Goal: Check status: Check status

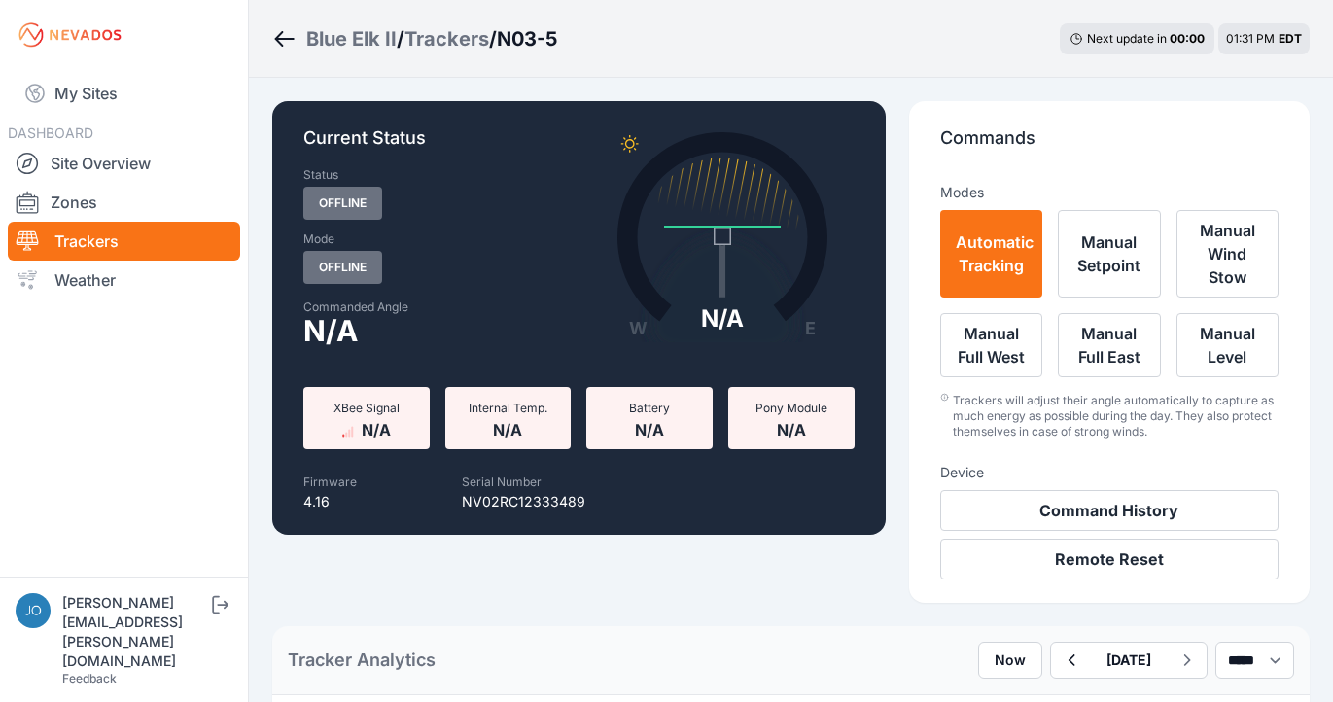
select select "*******"
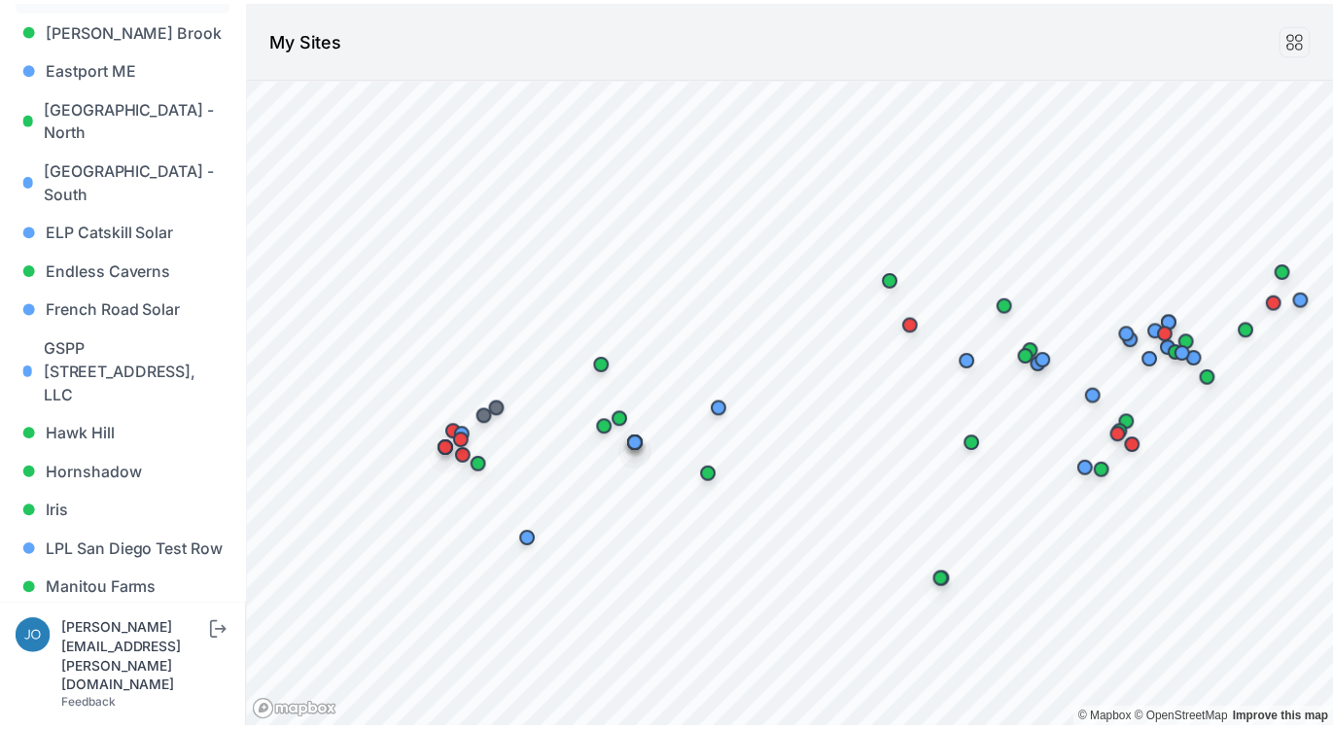
scroll to position [859, 0]
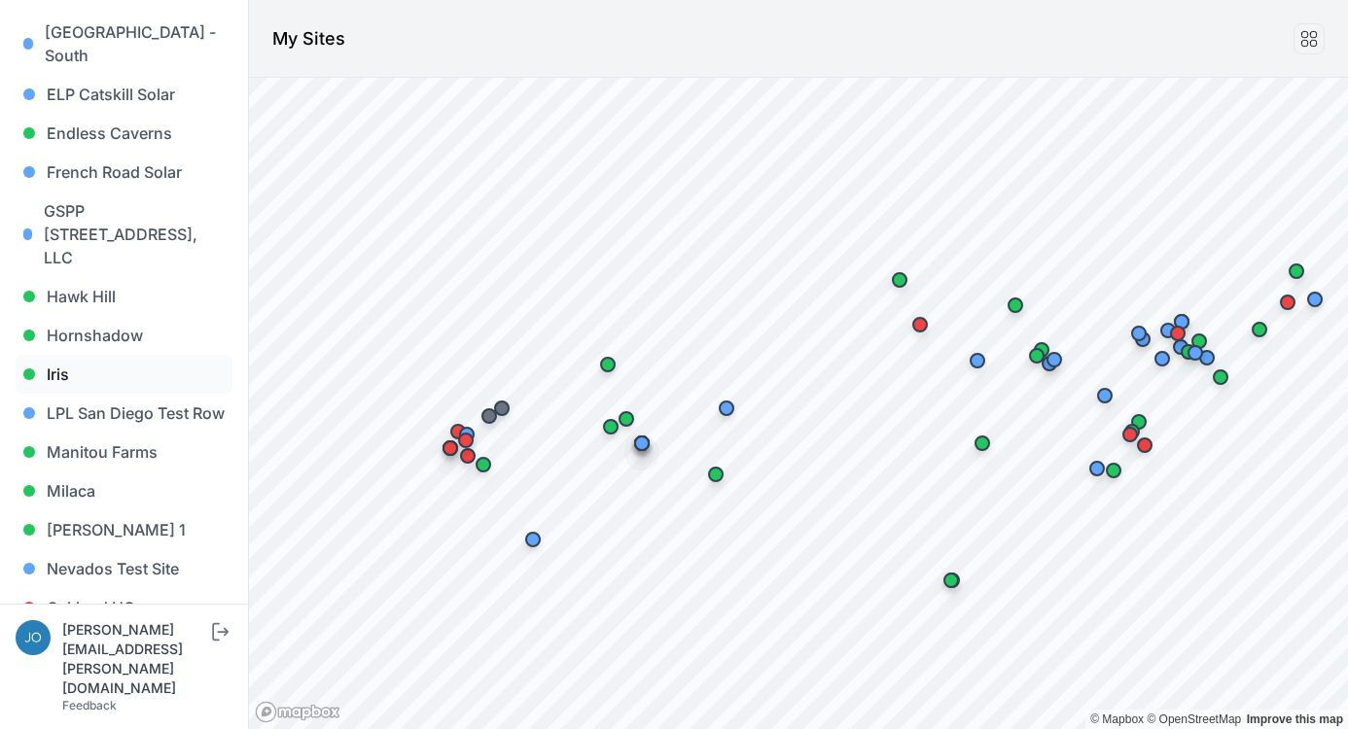
click at [56, 355] on link "Iris" at bounding box center [124, 374] width 217 height 39
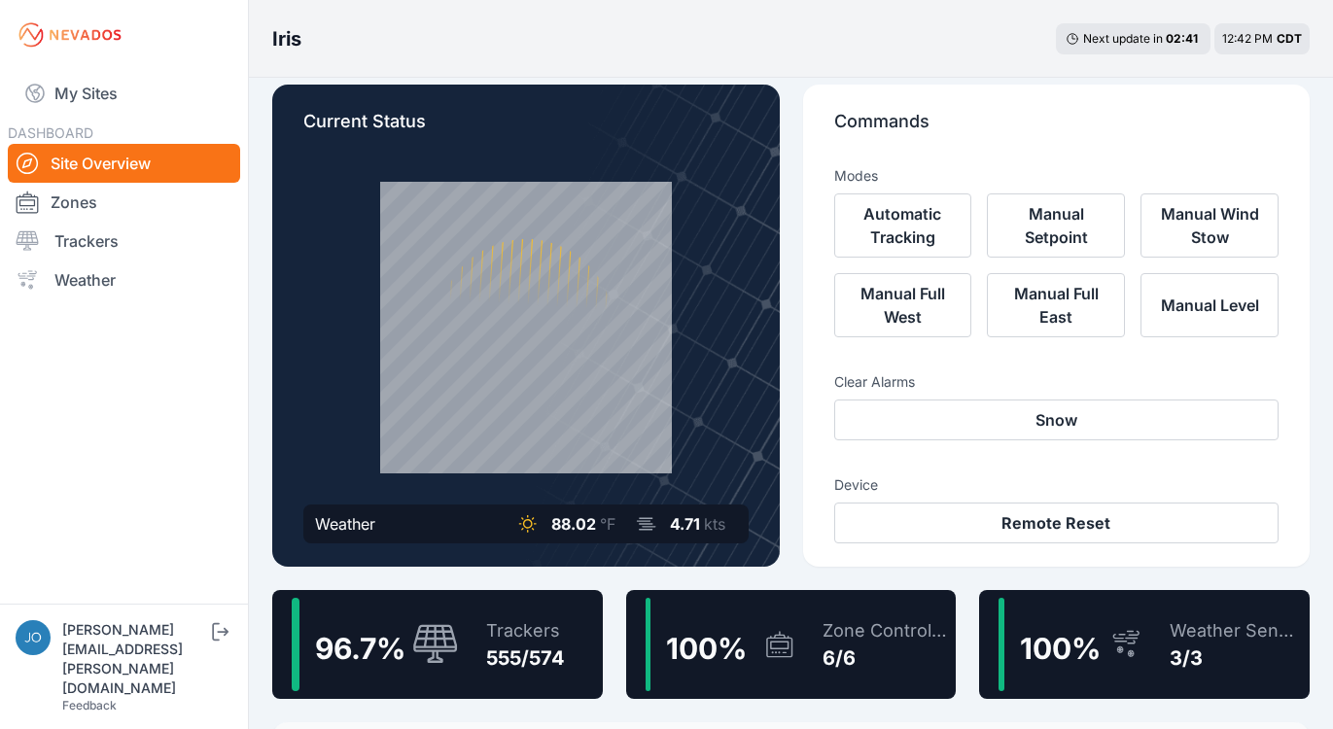
scroll to position [44, 0]
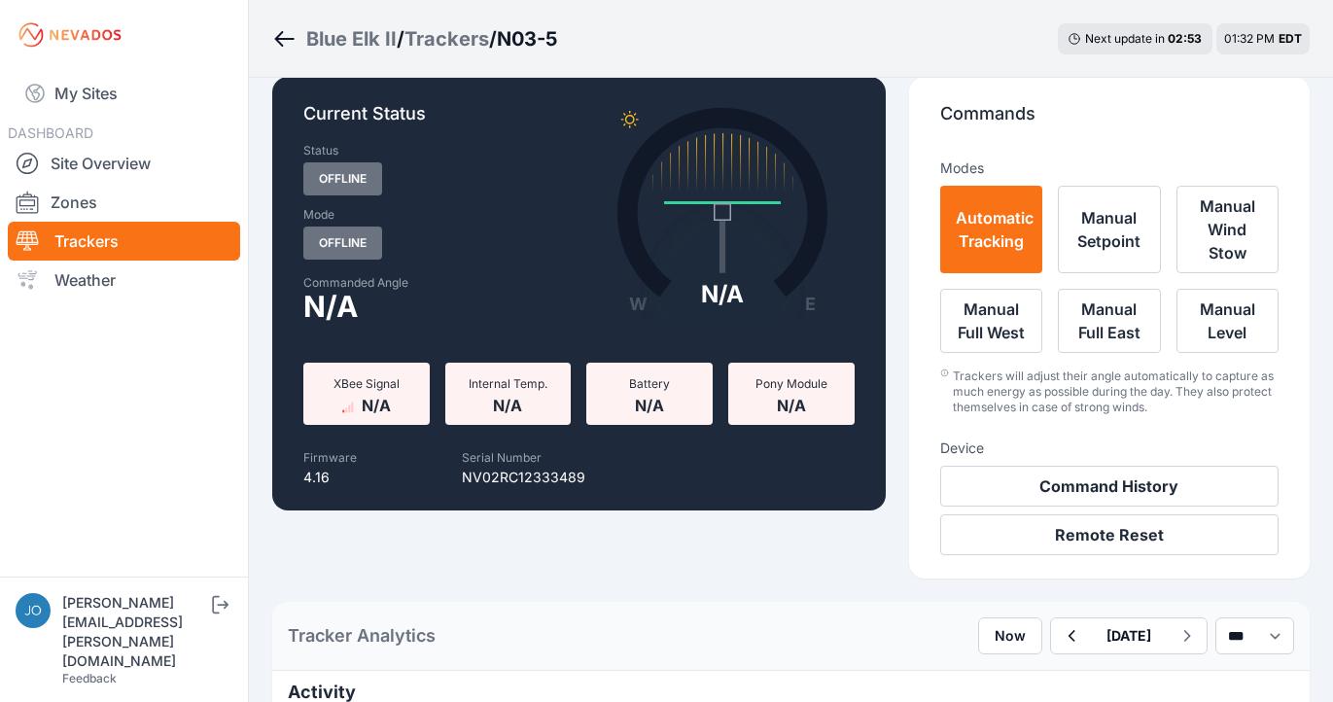
scroll to position [94, 0]
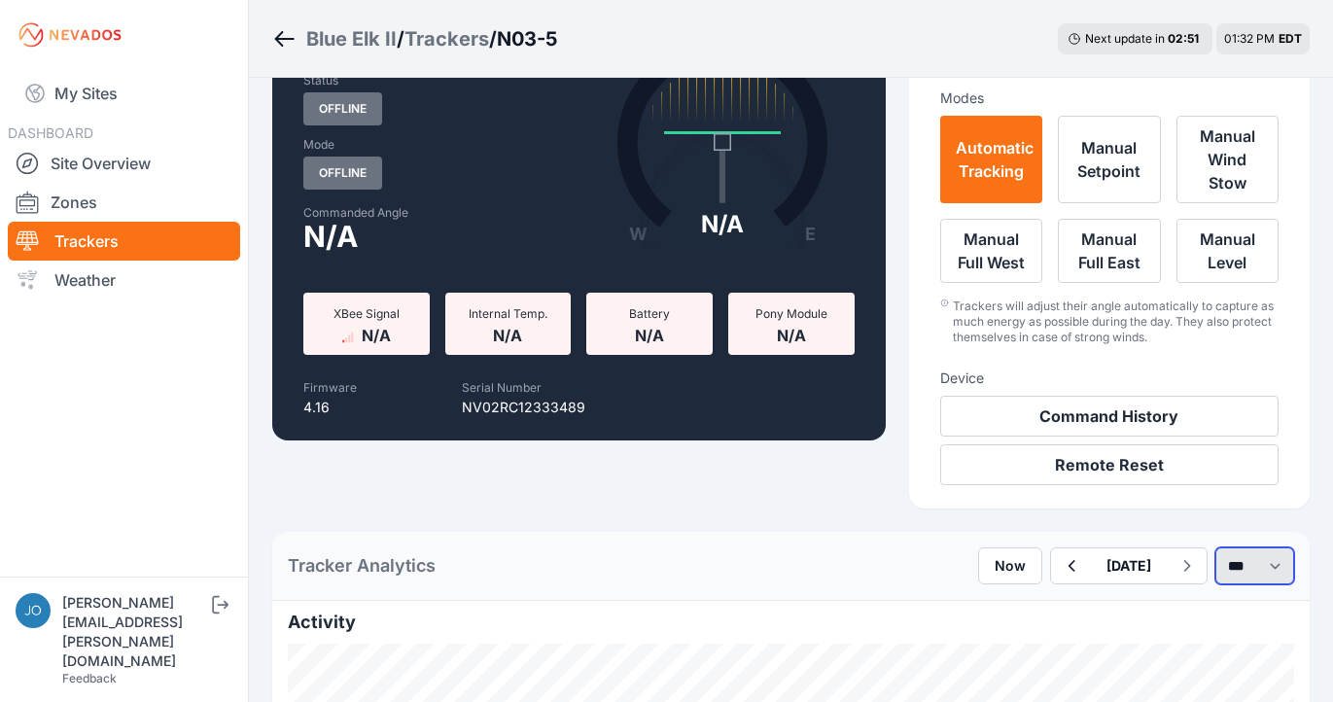
select select "*******"
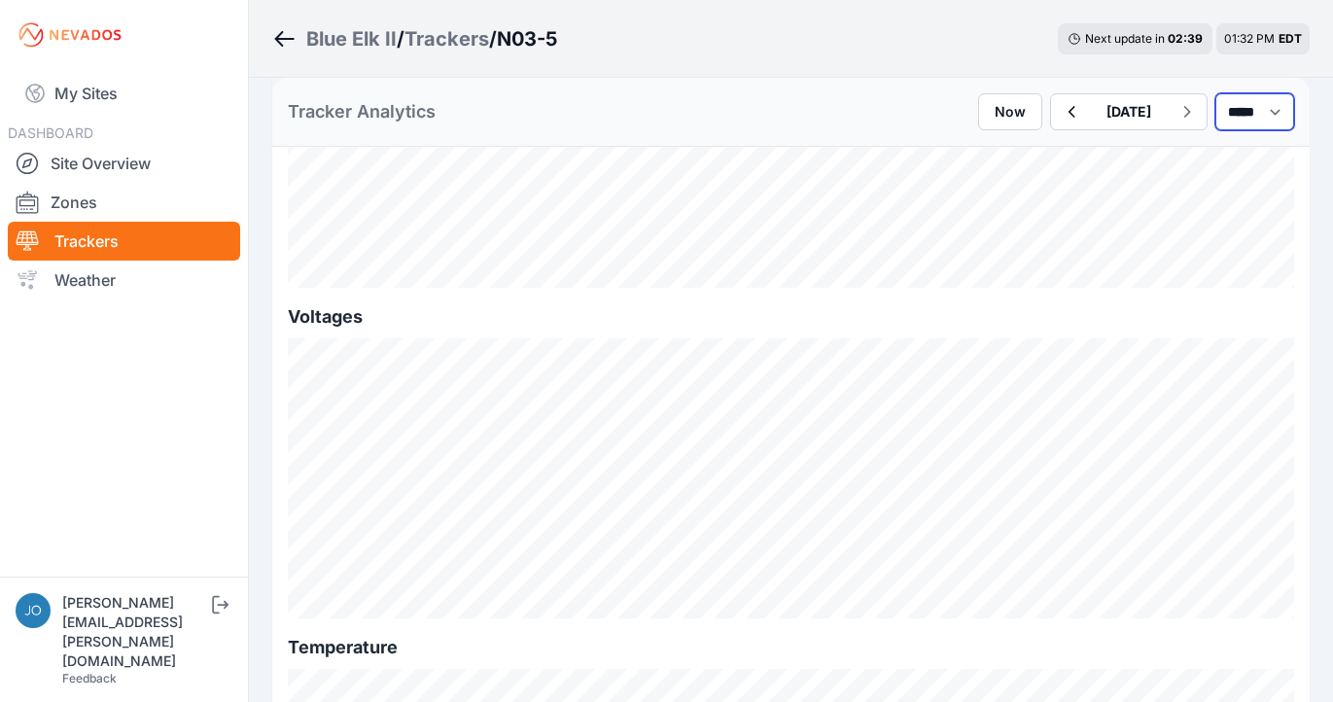
scroll to position [2410, 0]
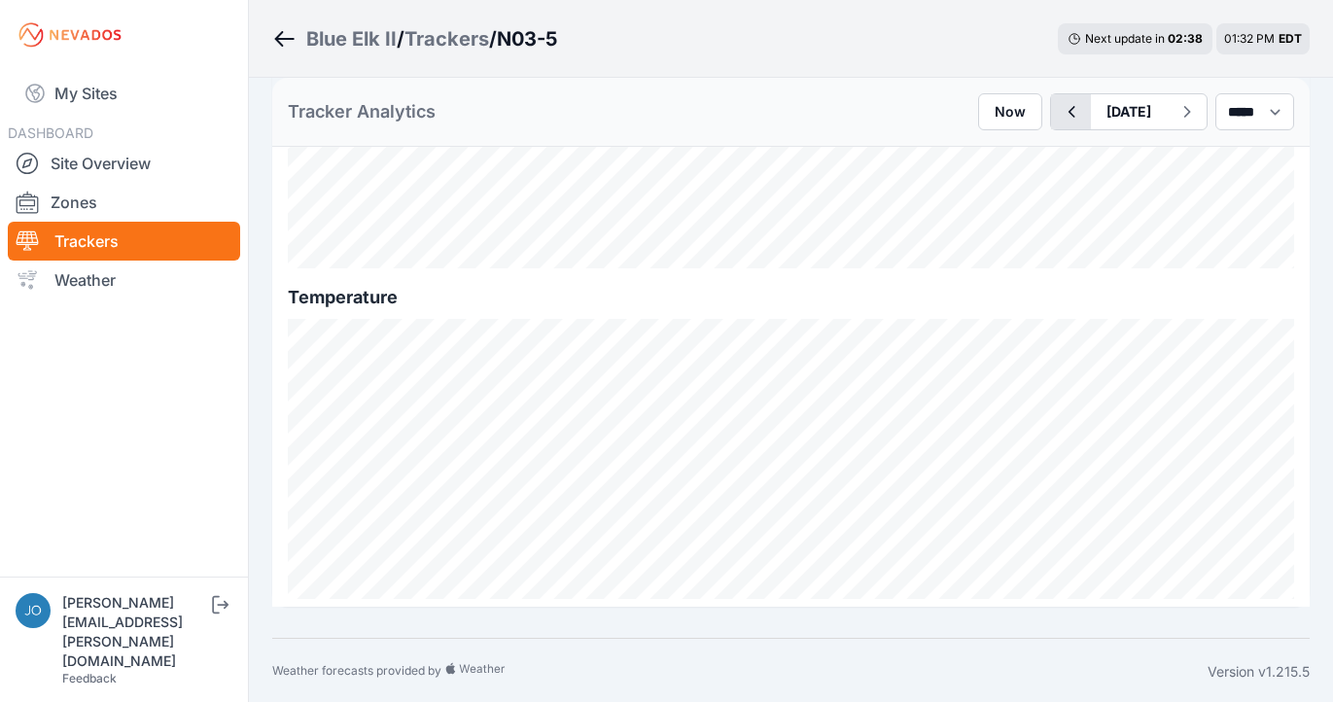
click at [1059, 103] on icon "button" at bounding box center [1071, 111] width 24 height 23
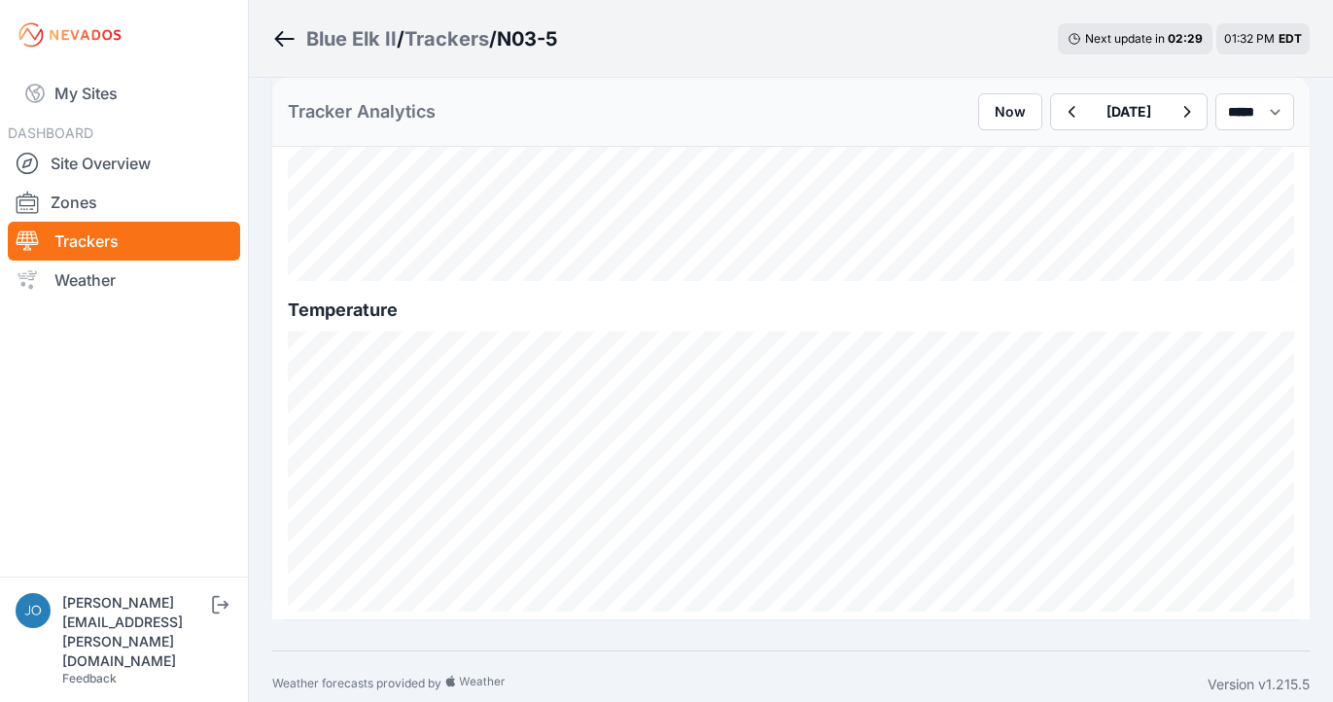
scroll to position [2413, 0]
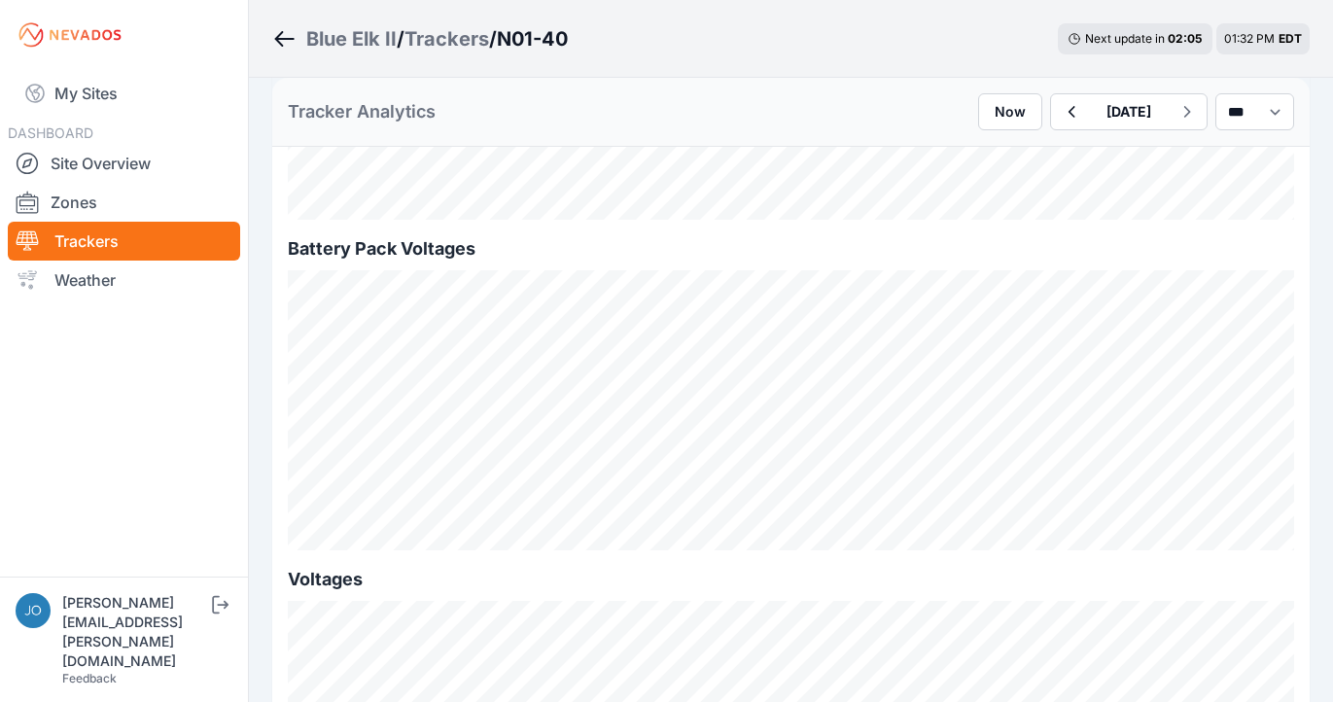
scroll to position [1913, 0]
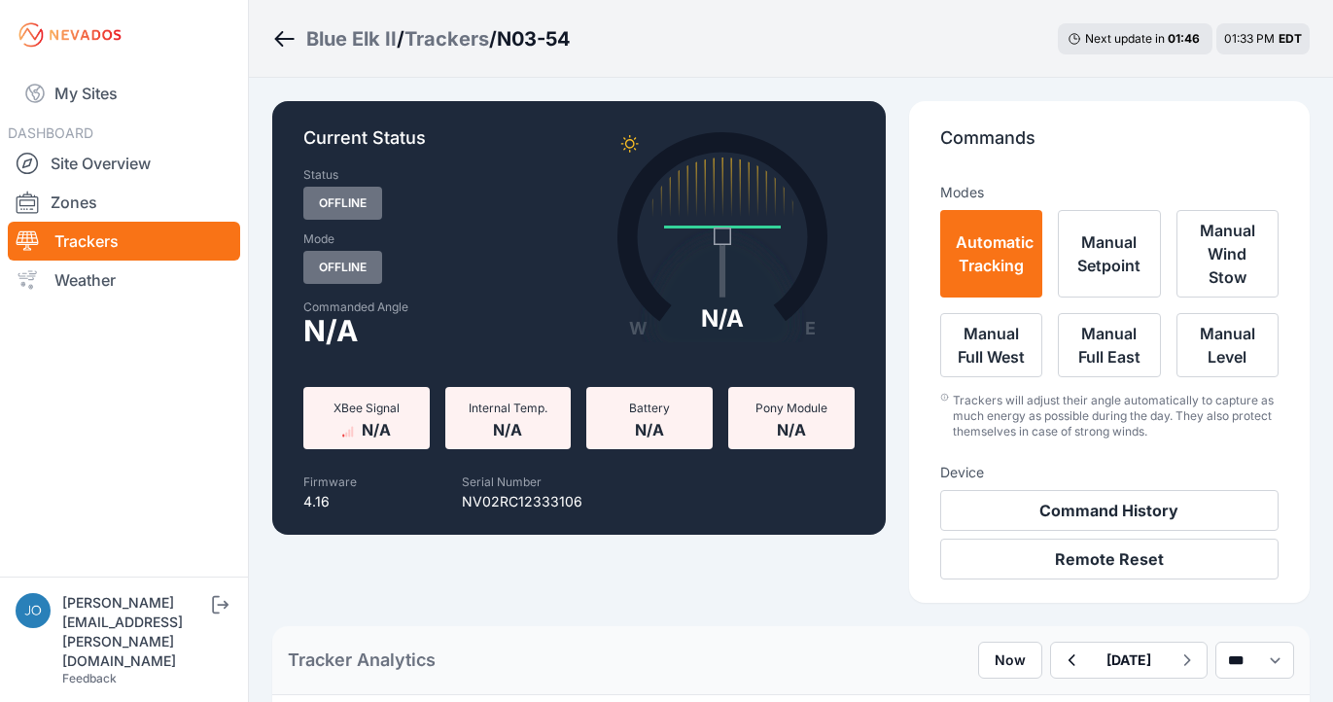
scroll to position [556, 0]
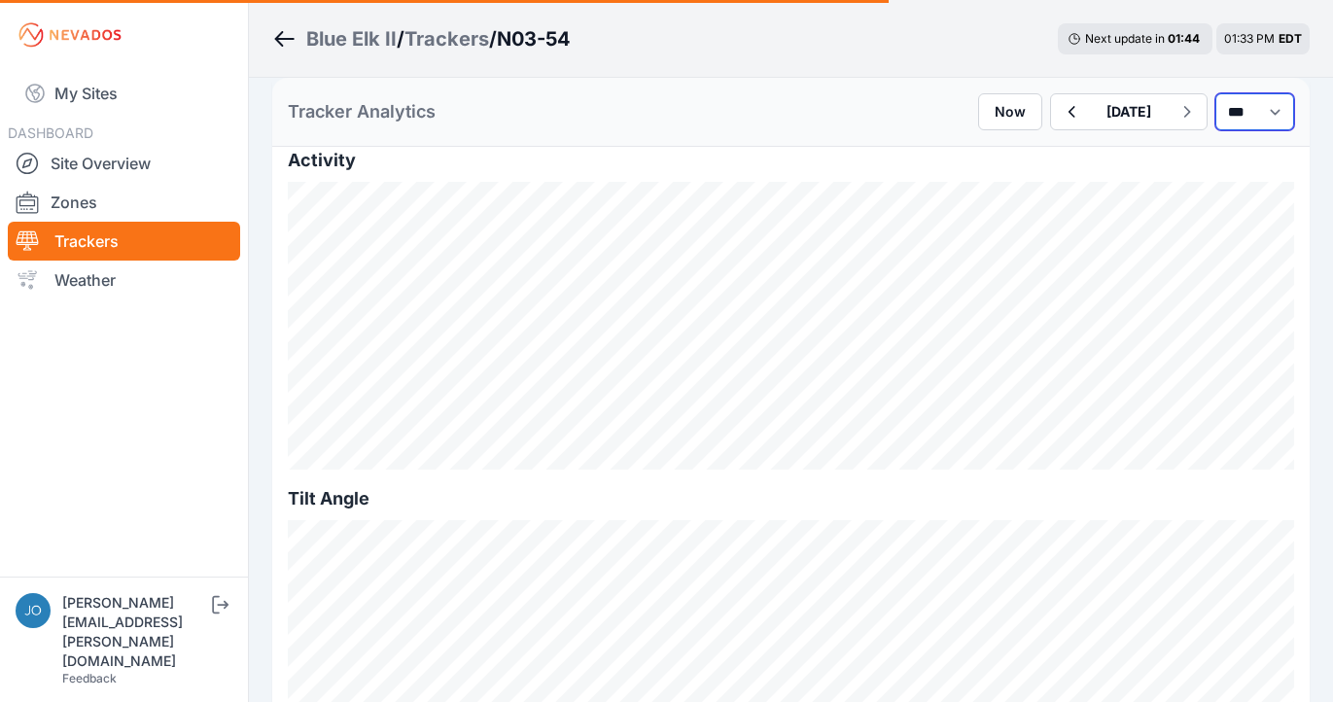
select select "*******"
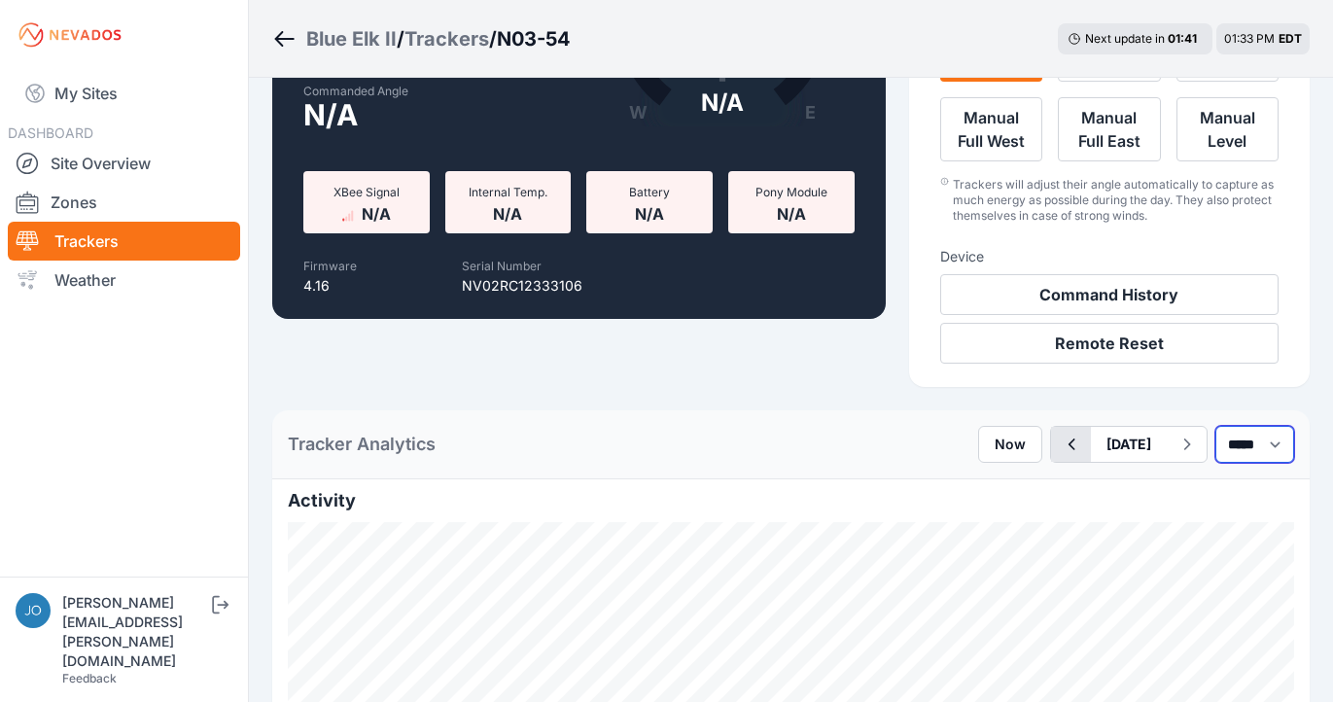
scroll to position [336, 0]
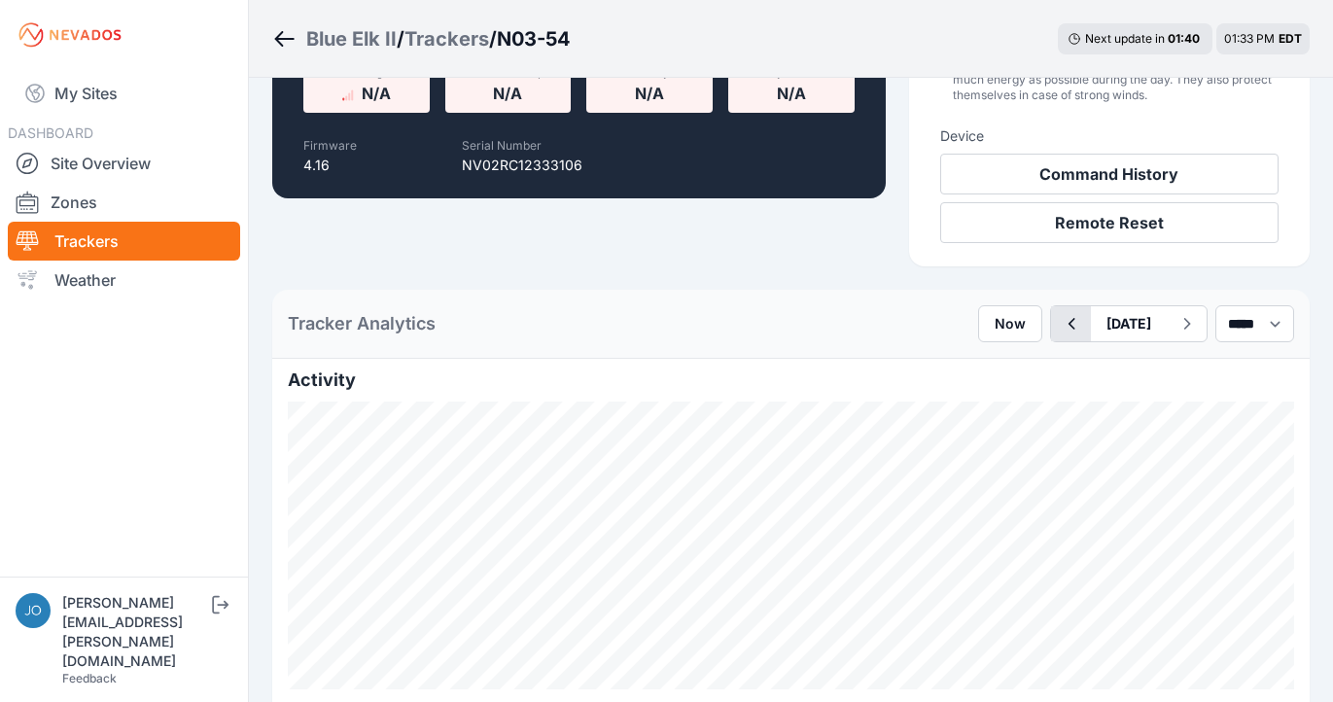
click at [1059, 315] on icon "button" at bounding box center [1071, 323] width 24 height 23
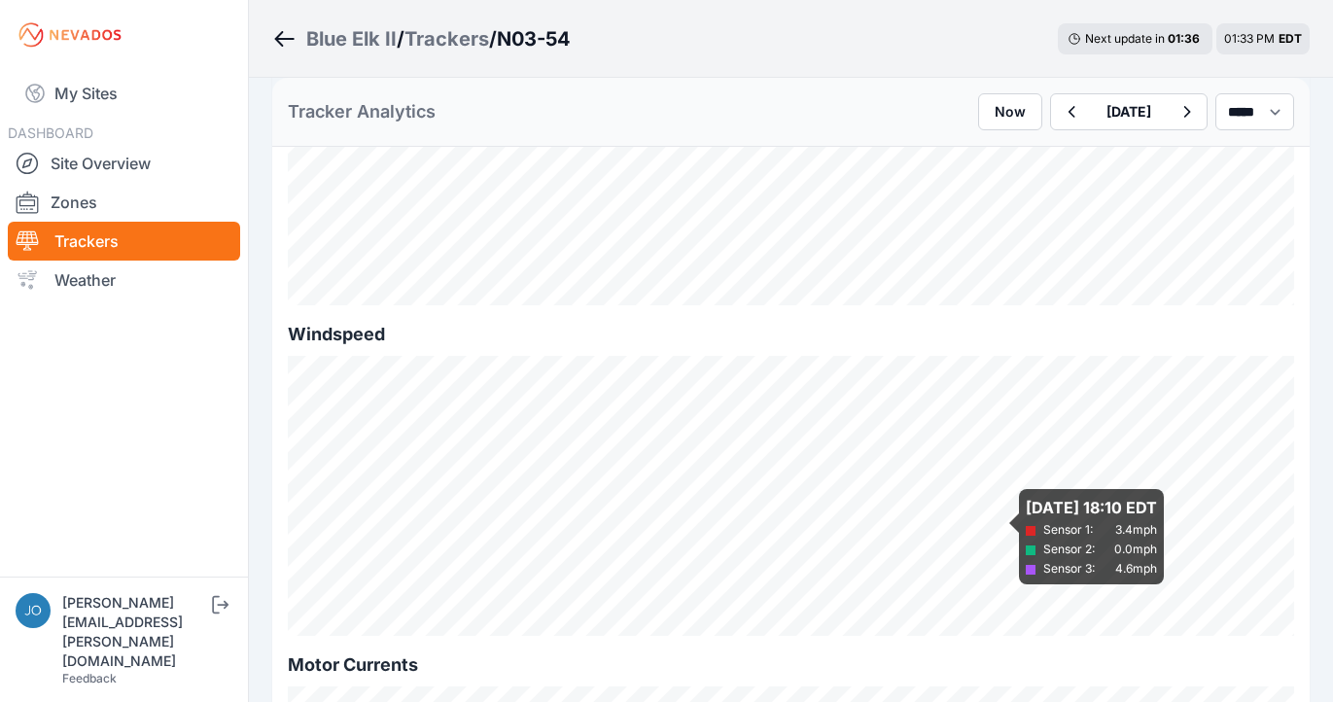
scroll to position [1972, 0]
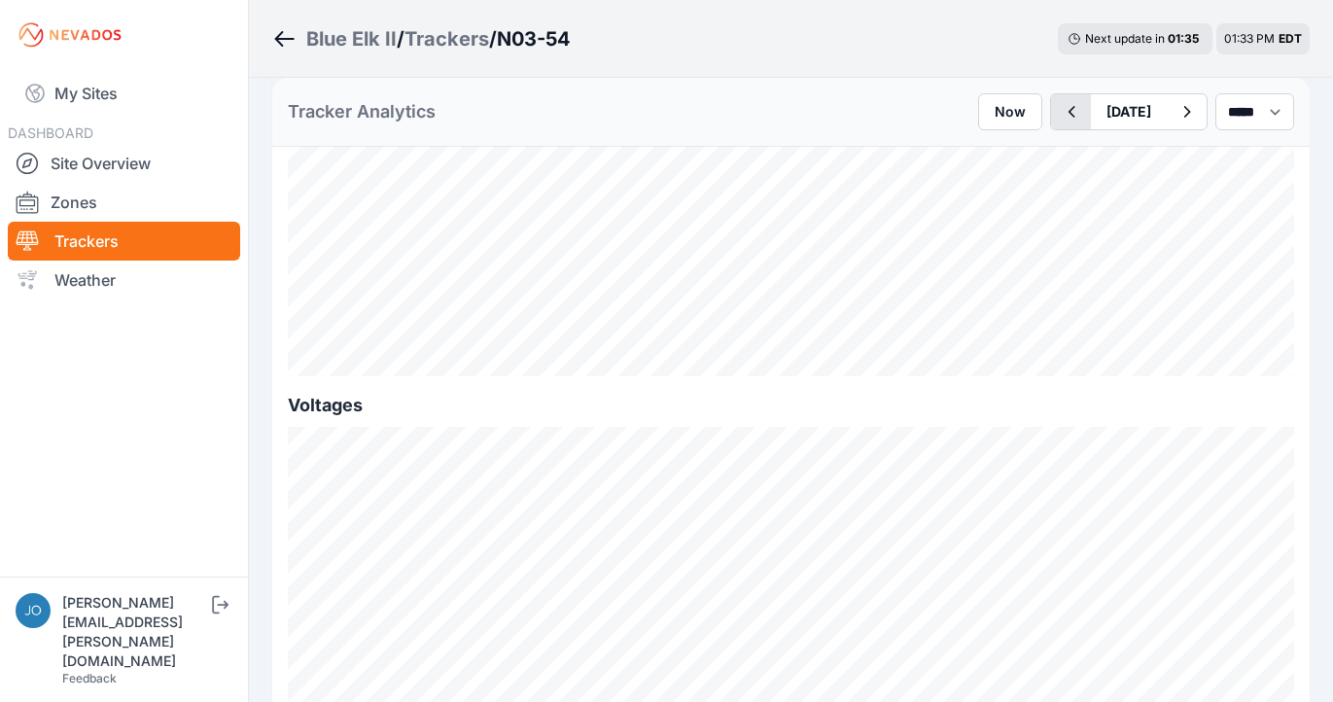
click at [1059, 121] on icon "button" at bounding box center [1071, 111] width 24 height 23
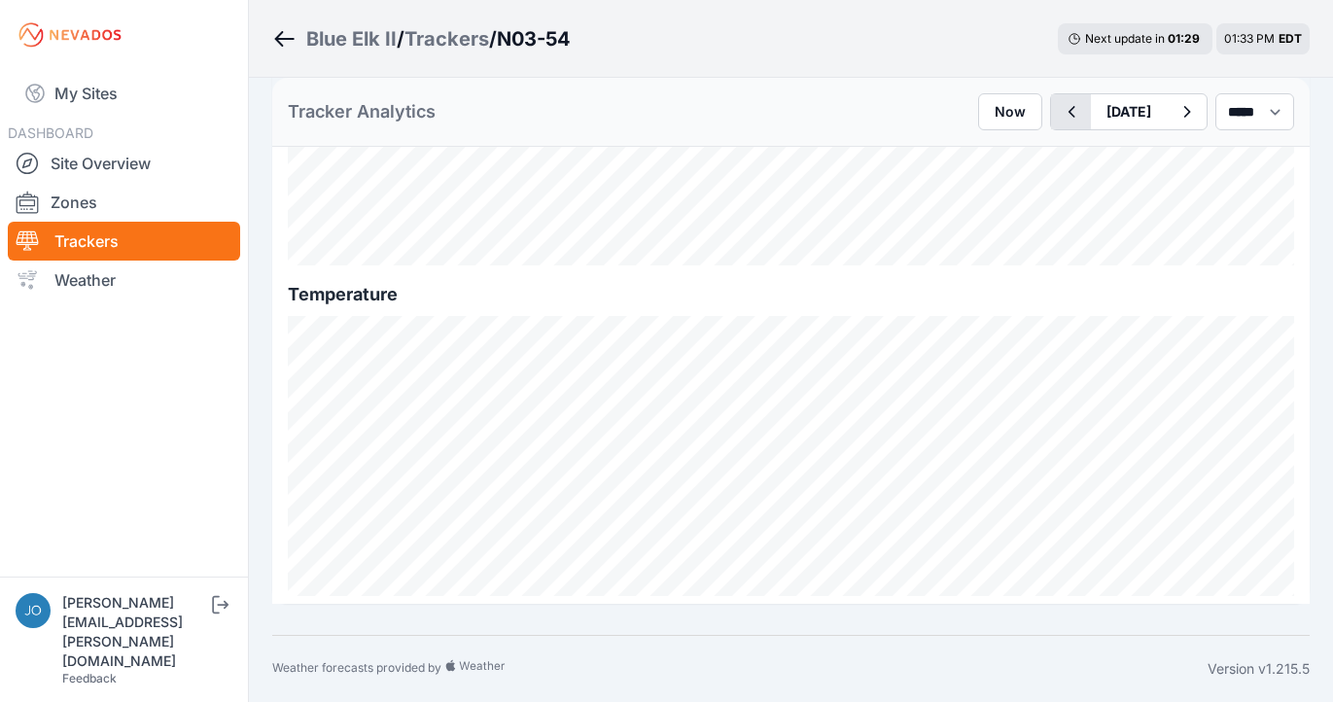
click at [1059, 119] on icon "button" at bounding box center [1071, 111] width 24 height 23
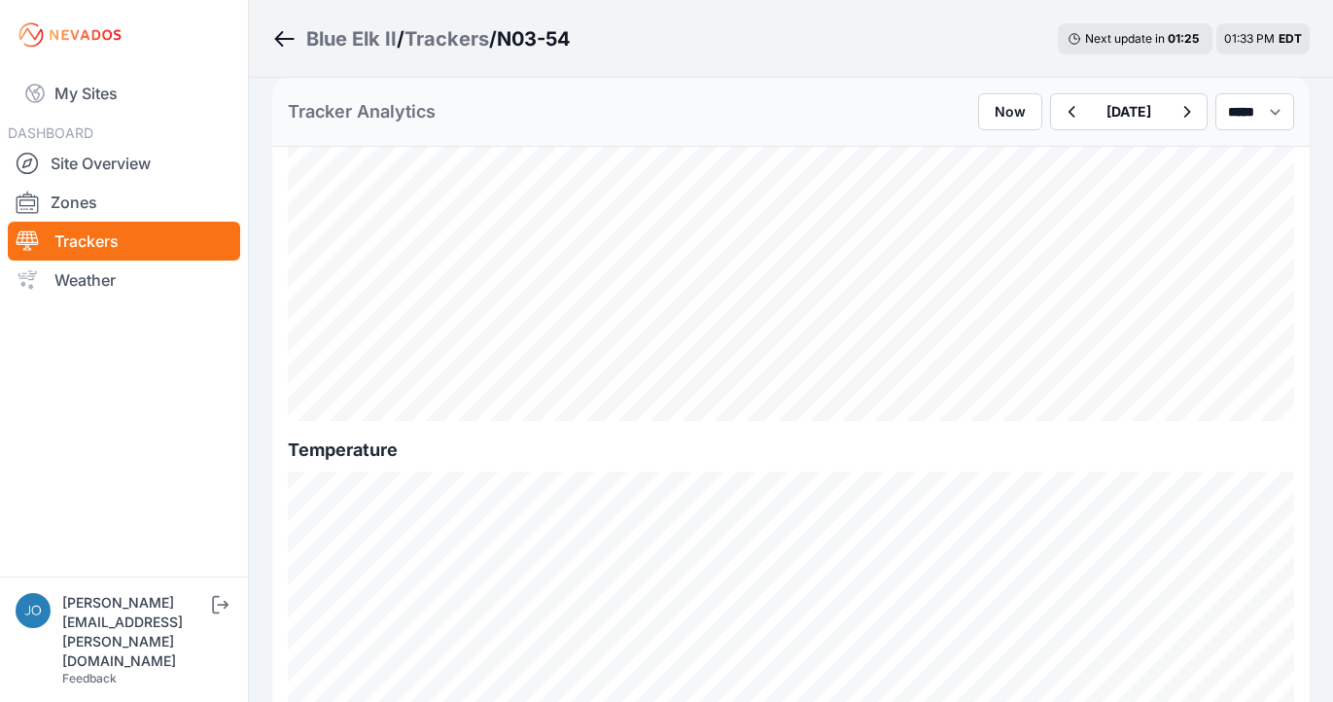
scroll to position [2413, 0]
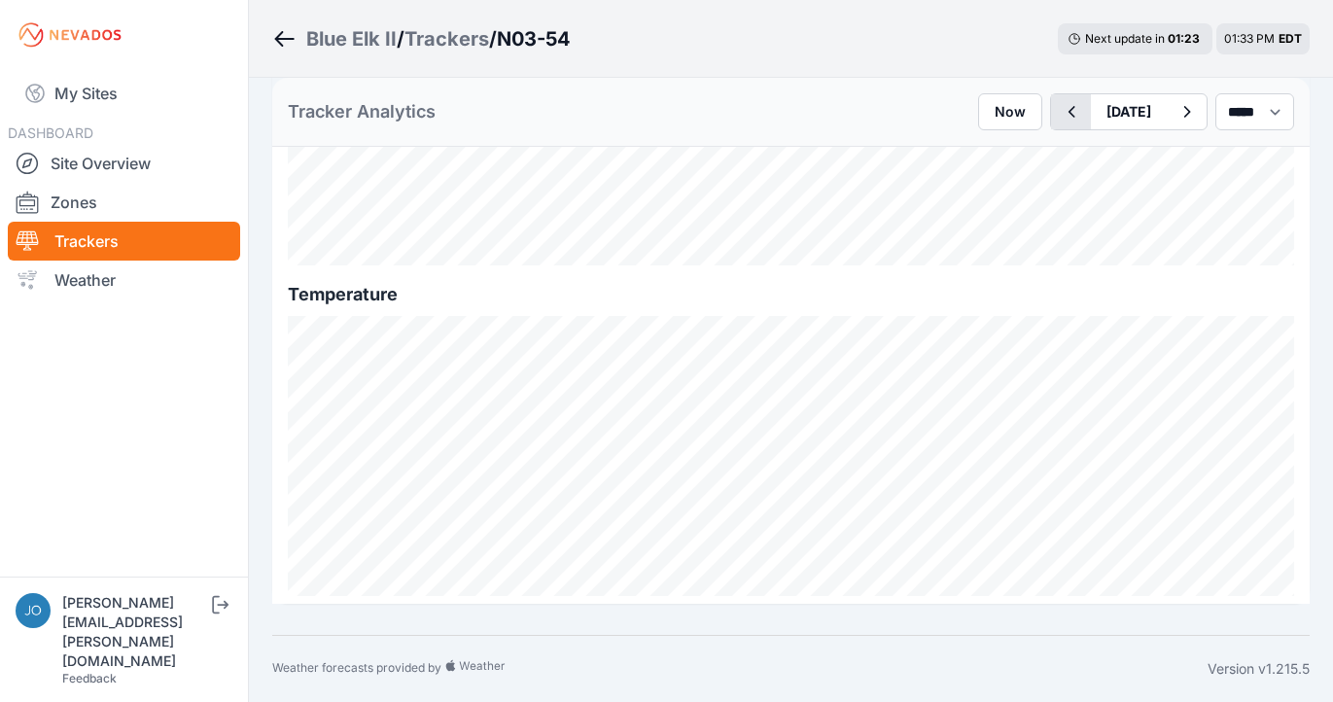
click at [1059, 111] on icon "button" at bounding box center [1071, 111] width 24 height 23
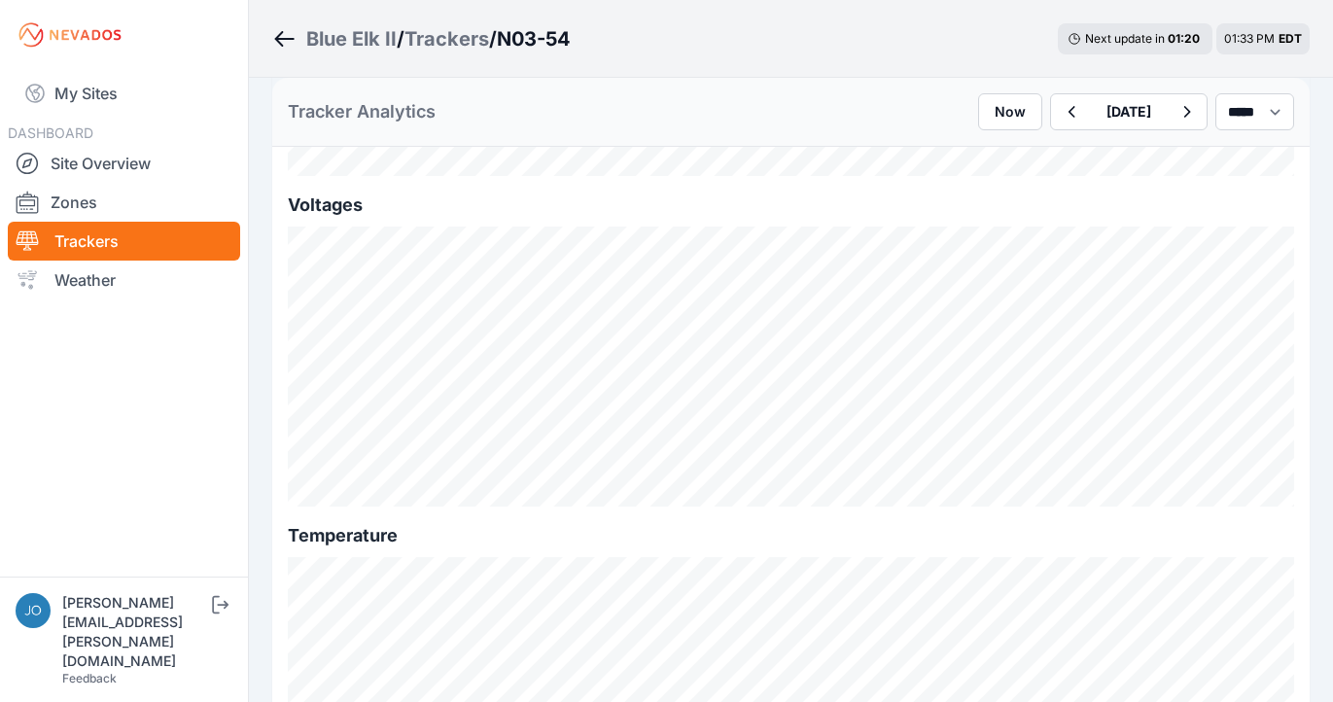
scroll to position [2413, 0]
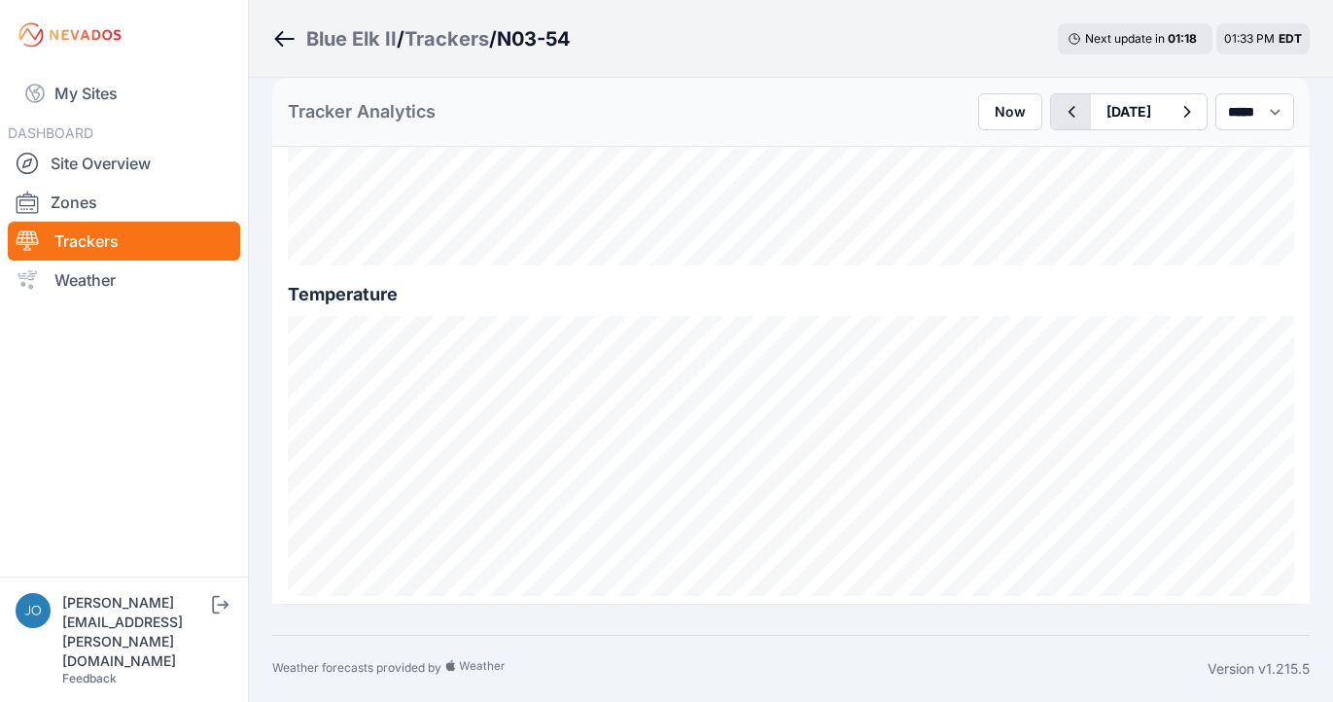
click at [1059, 109] on icon "button" at bounding box center [1071, 111] width 24 height 23
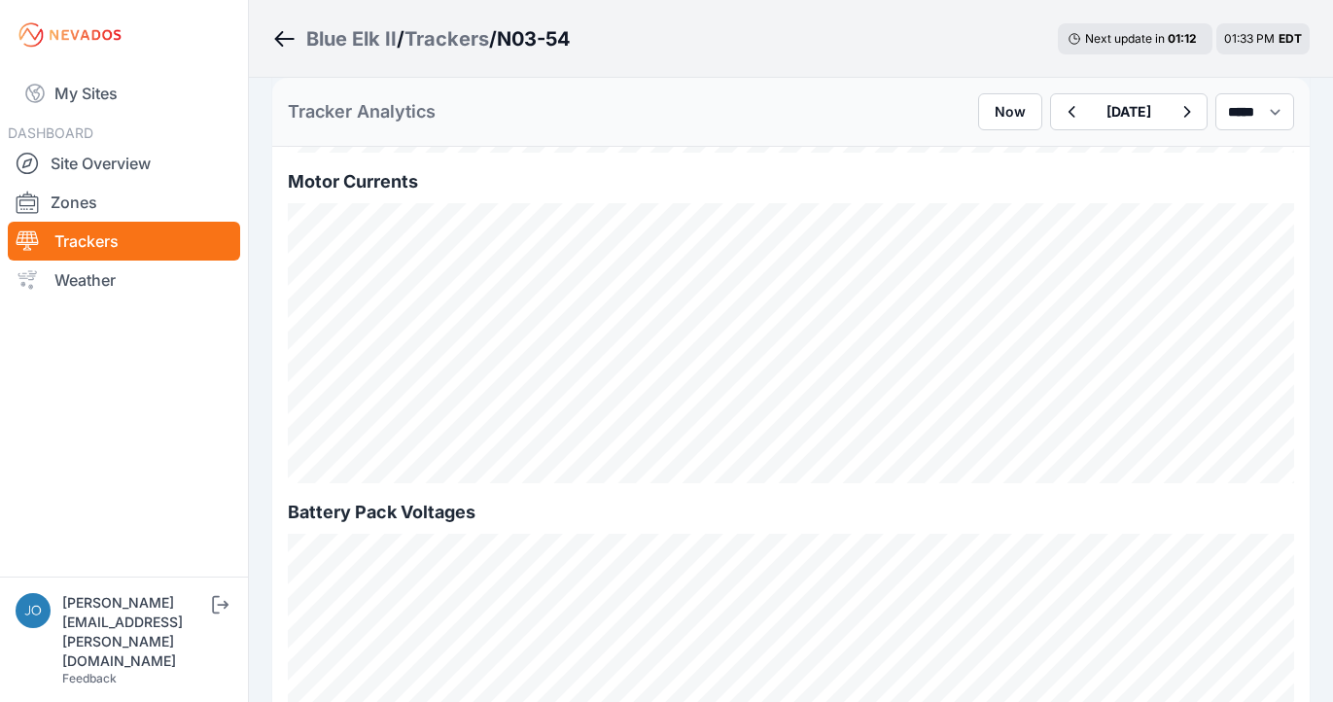
scroll to position [1731, 0]
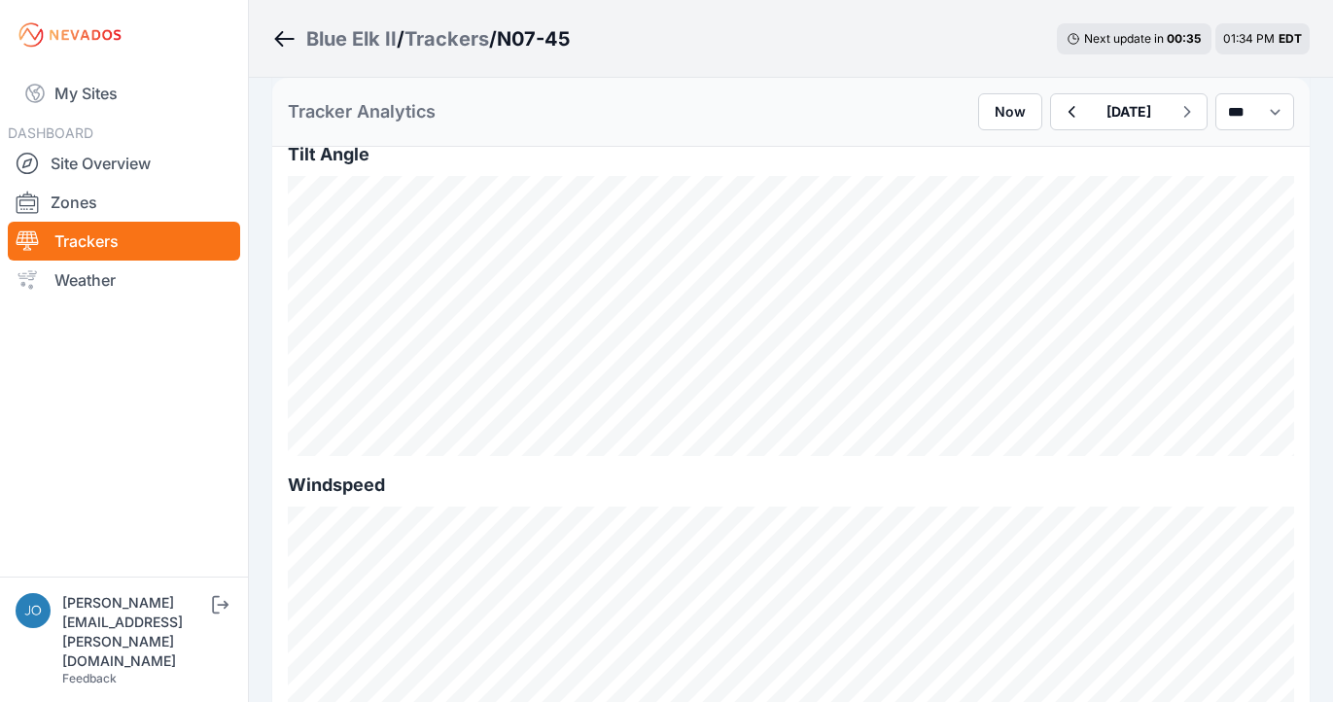
click at [1229, 133] on div "Tracker Analytics Now [DATE] *** **** *****" at bounding box center [790, 112] width 1037 height 69
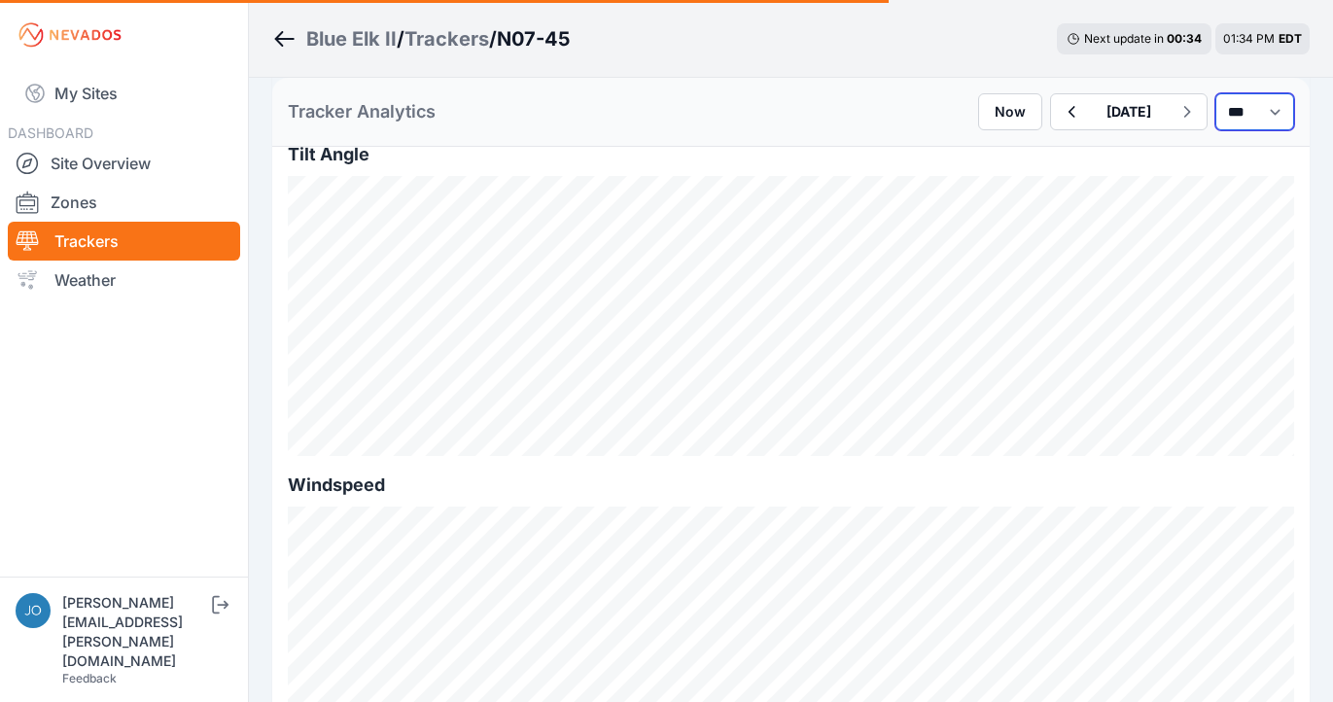
select select "*******"
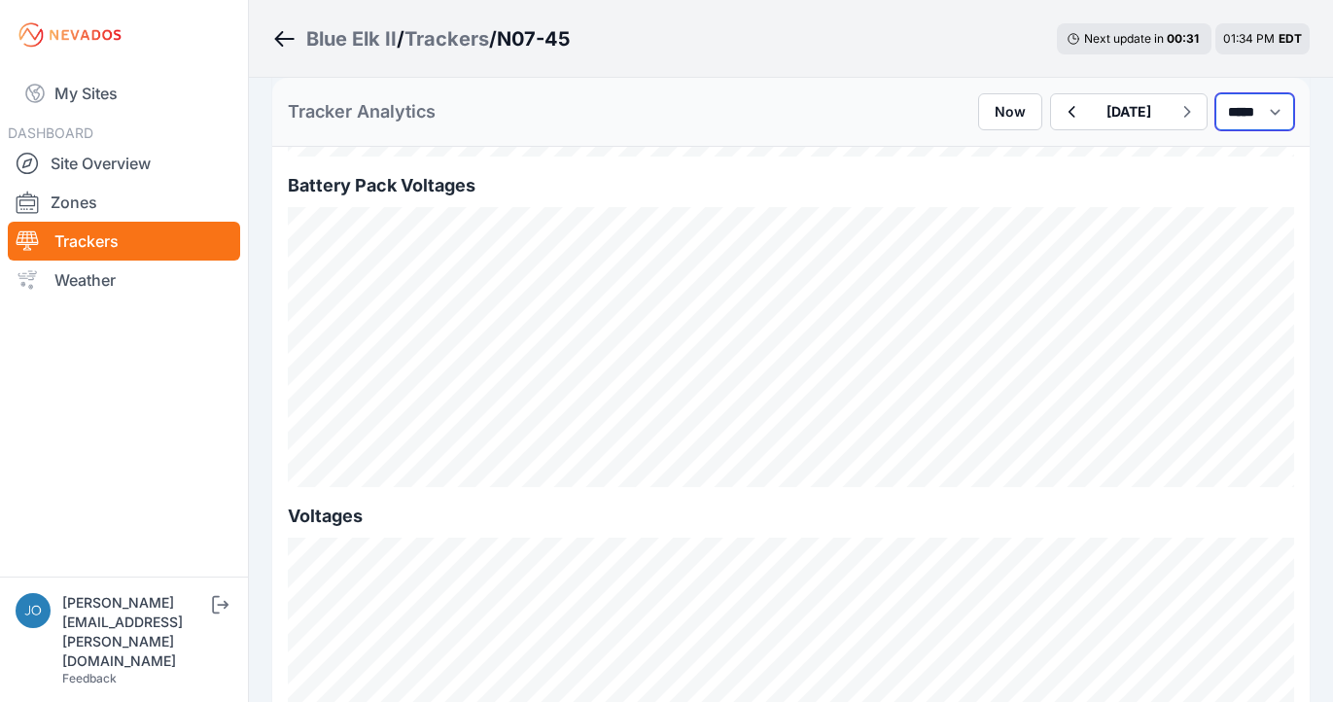
scroll to position [2094, 0]
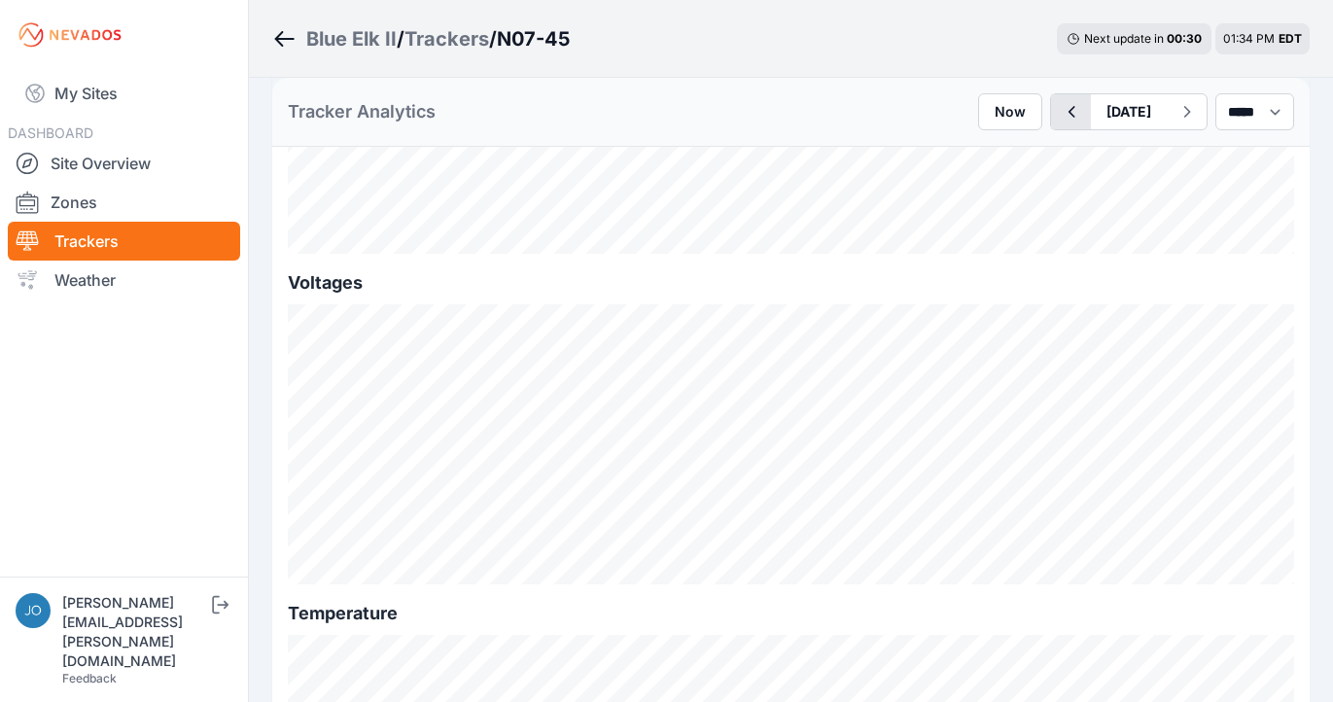
click at [1059, 120] on icon "button" at bounding box center [1071, 111] width 24 height 23
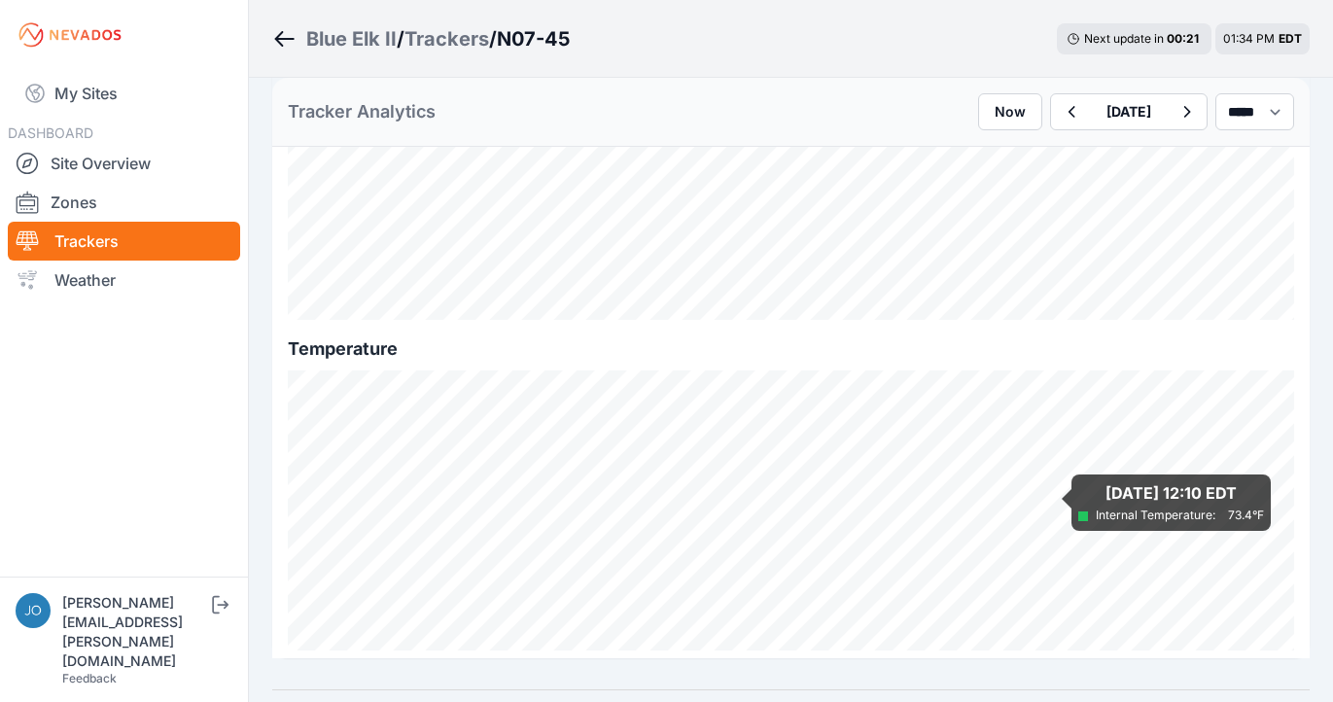
scroll to position [2413, 0]
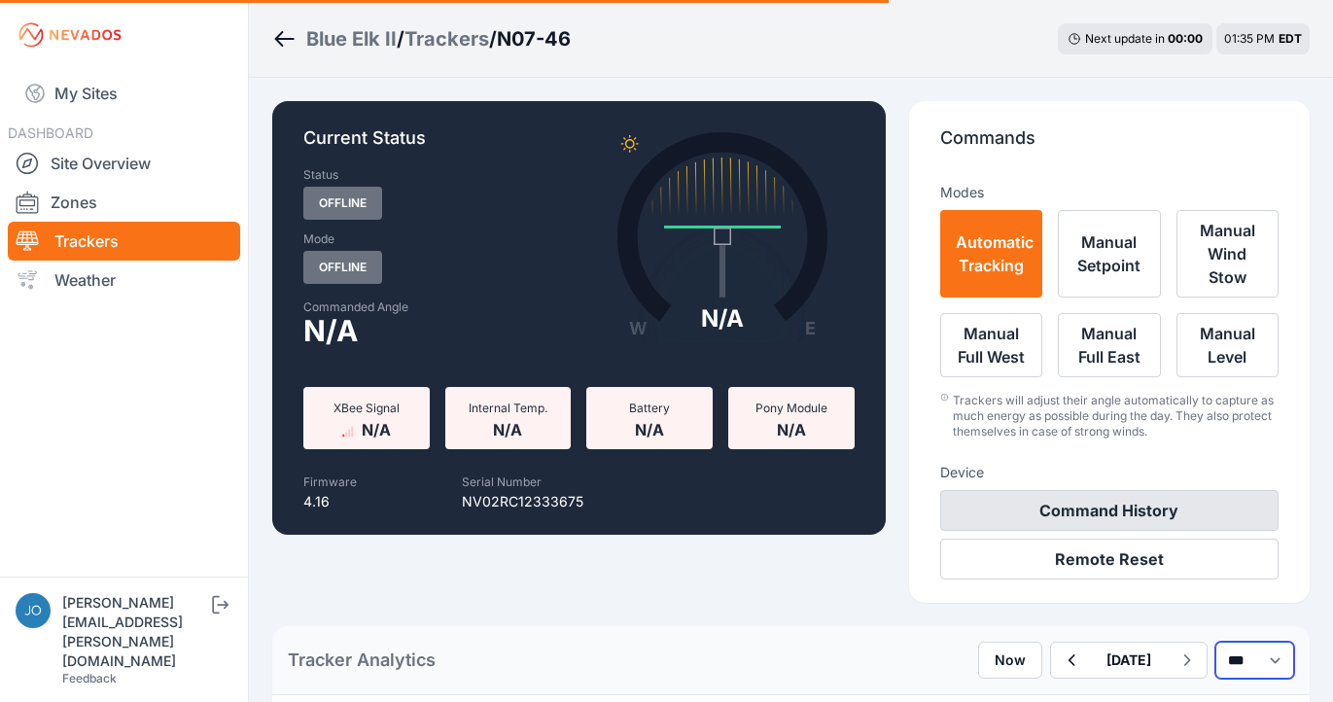
scroll to position [4, 0]
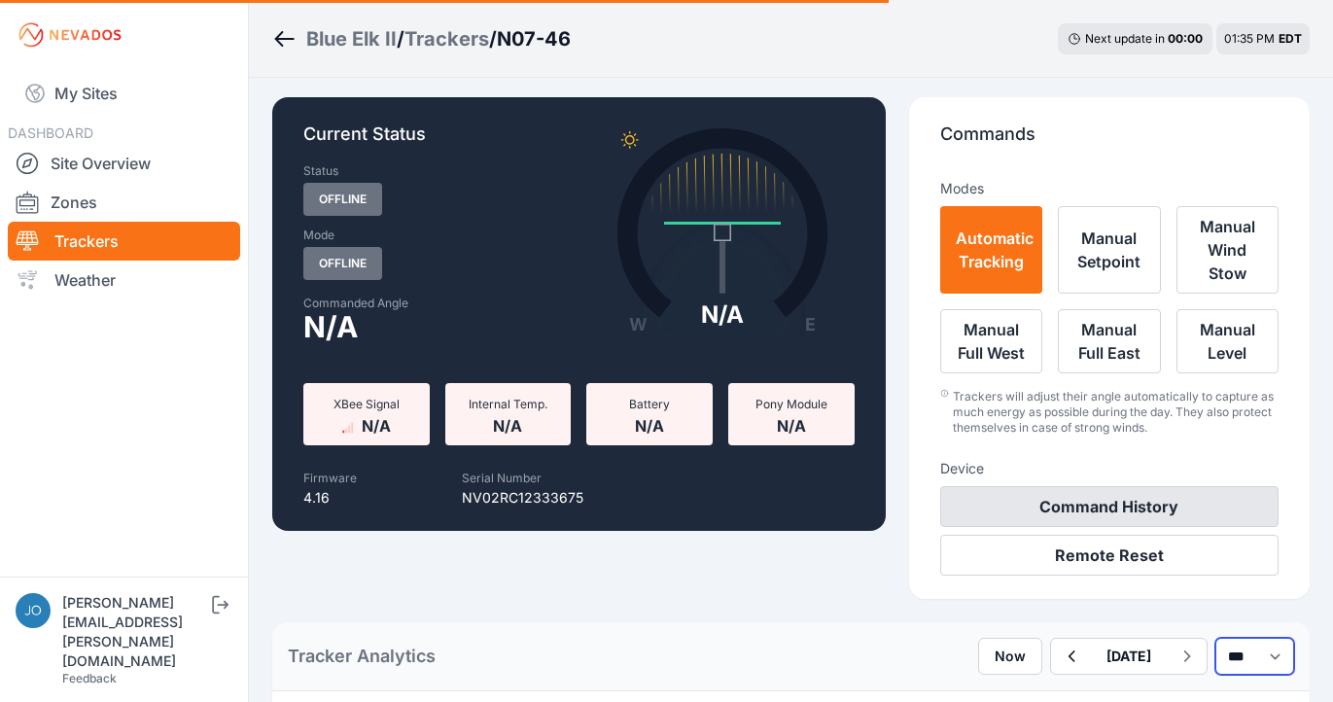
select select "*******"
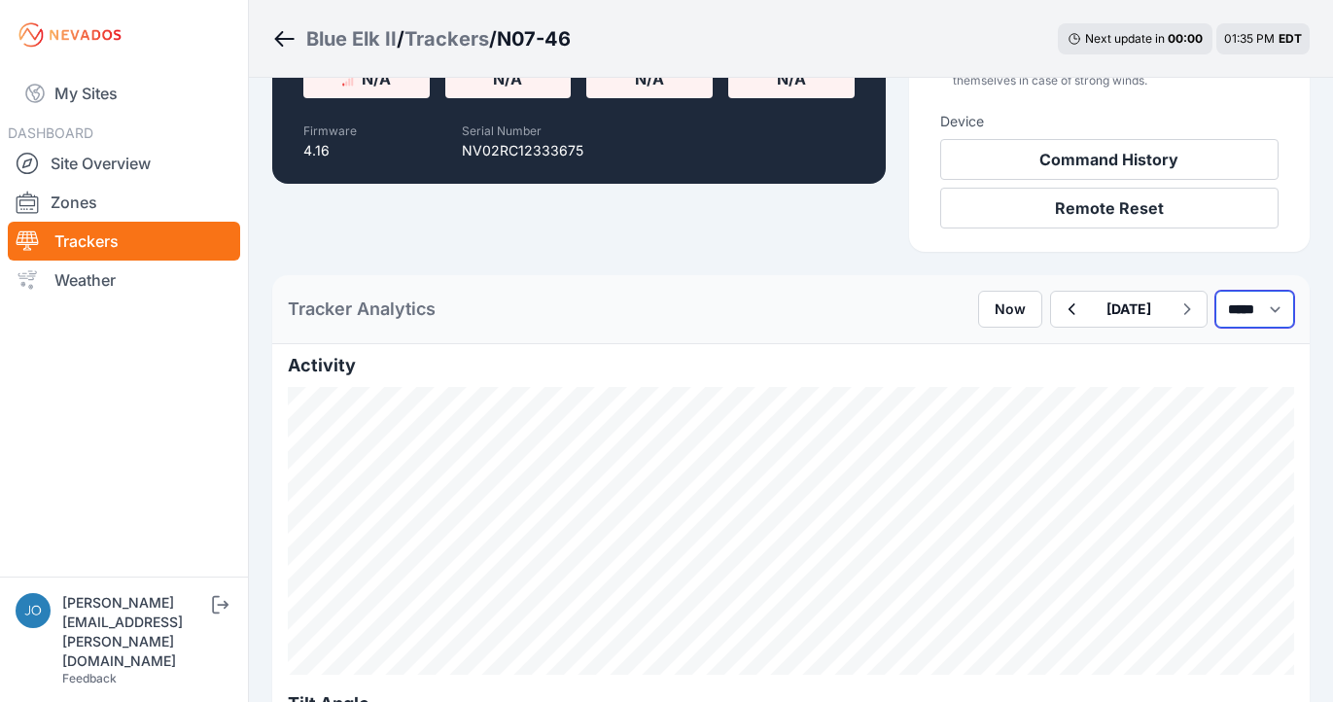
scroll to position [480, 0]
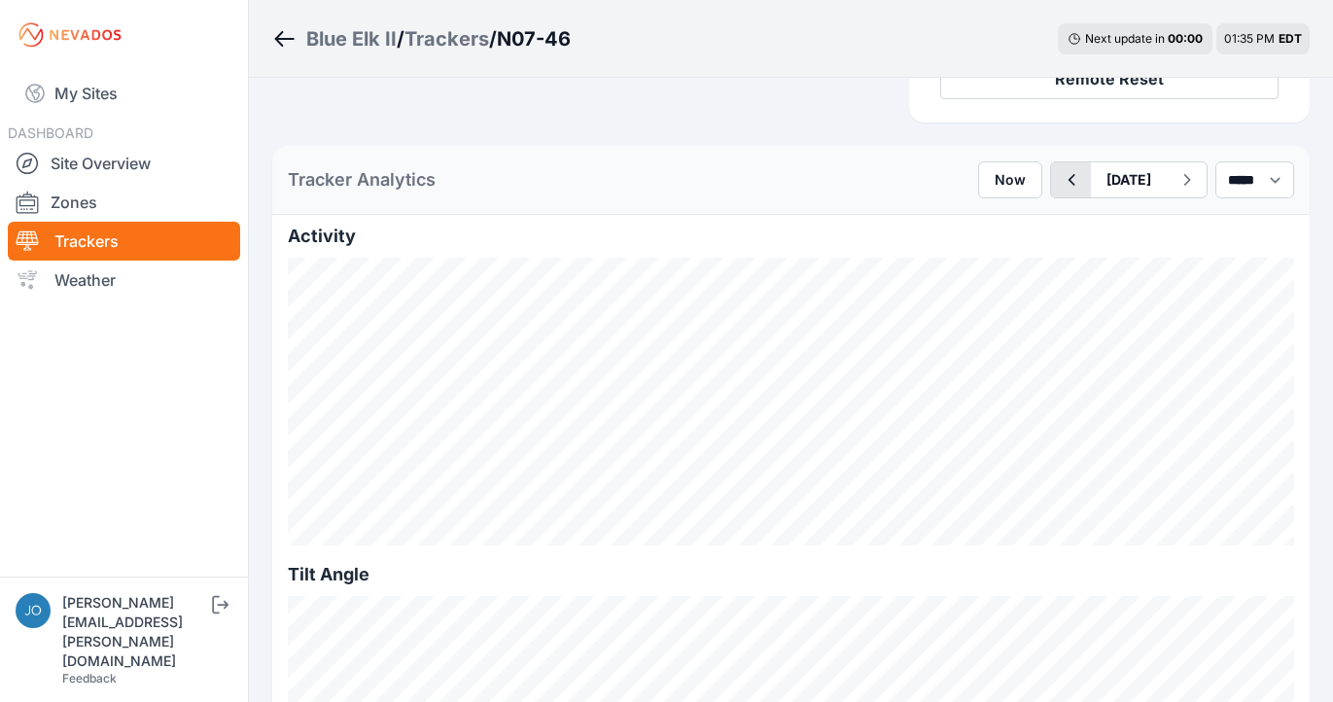
click at [1059, 188] on icon "button" at bounding box center [1071, 179] width 24 height 23
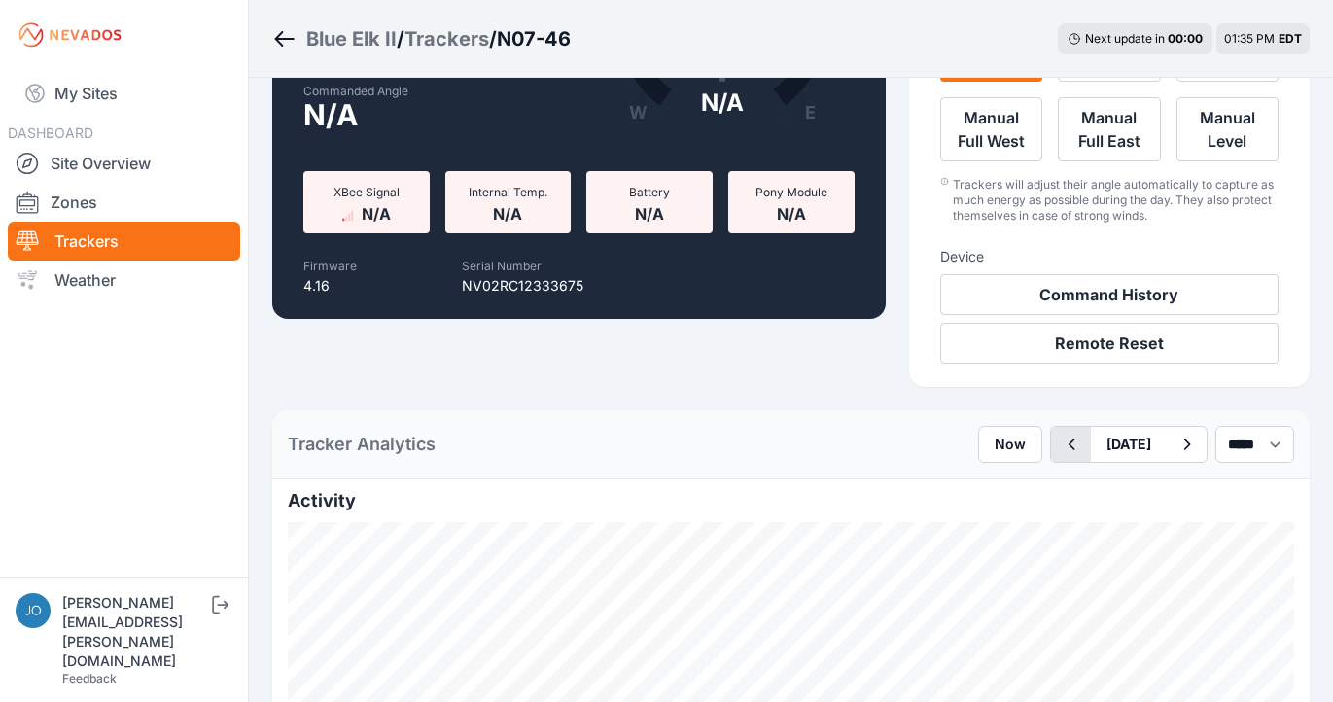
click at [1059, 448] on icon "button" at bounding box center [1071, 444] width 24 height 23
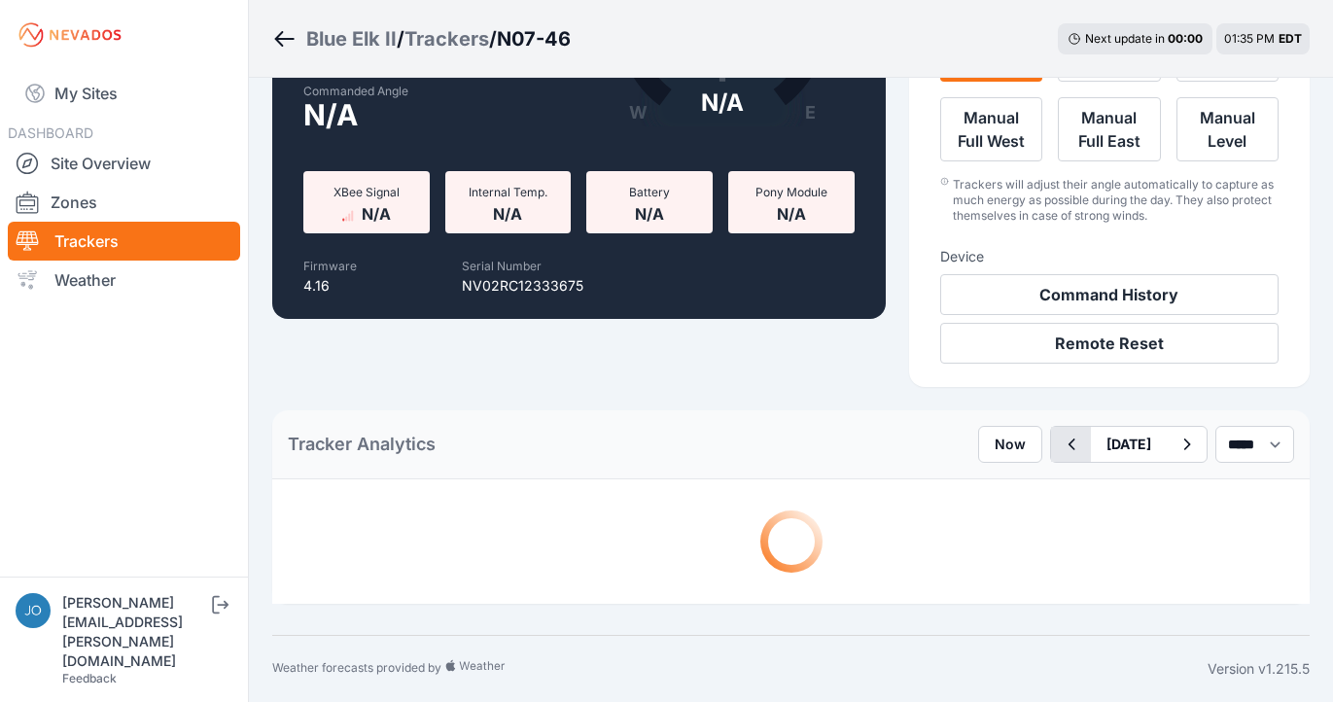
click at [1059, 446] on icon "button" at bounding box center [1071, 444] width 24 height 23
click at [1051, 447] on button "button" at bounding box center [1071, 444] width 40 height 35
click at [1059, 443] on icon "button" at bounding box center [1071, 444] width 24 height 23
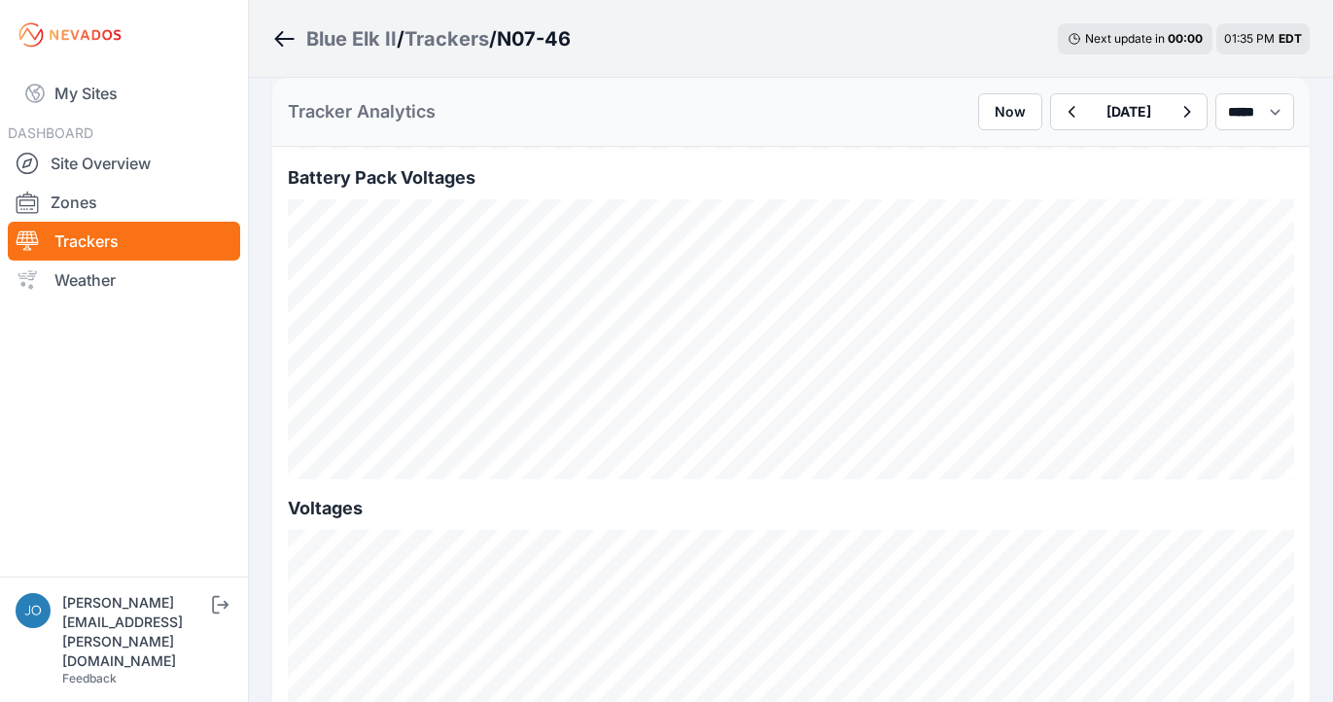
scroll to position [2038, 0]
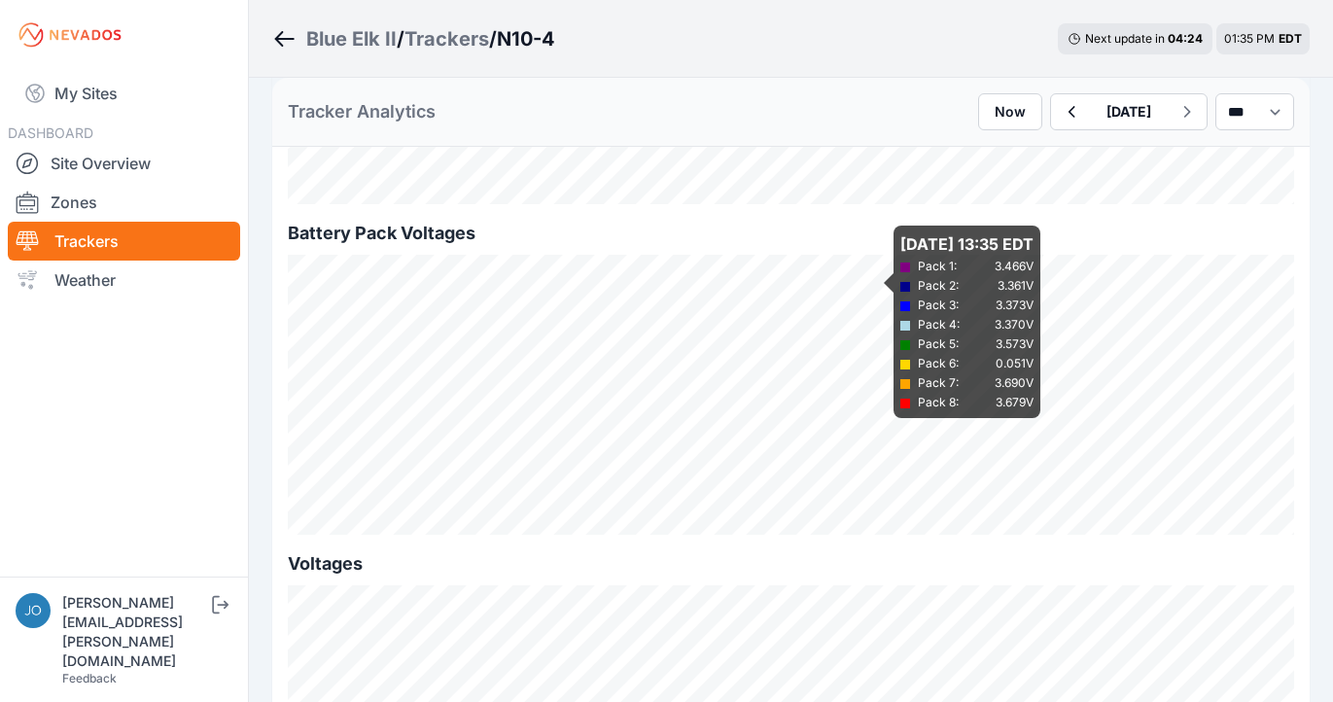
scroll to position [1817, 0]
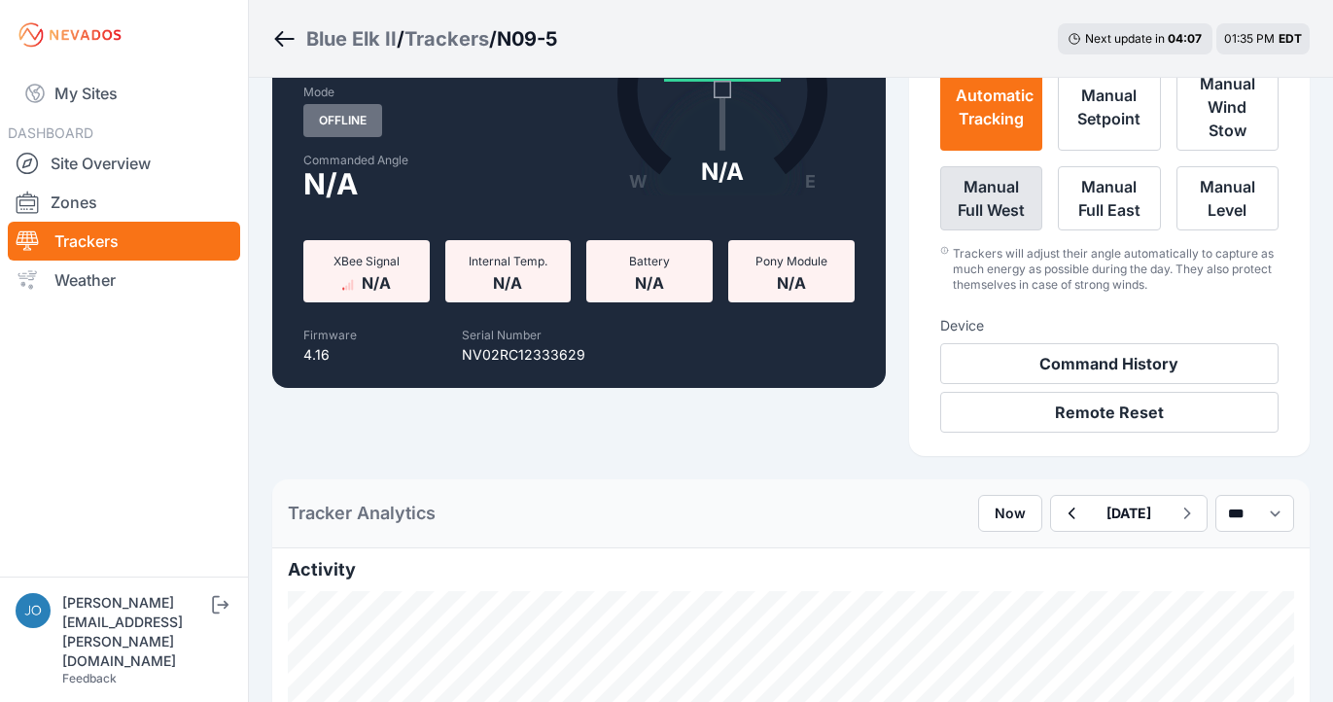
scroll to position [621, 0]
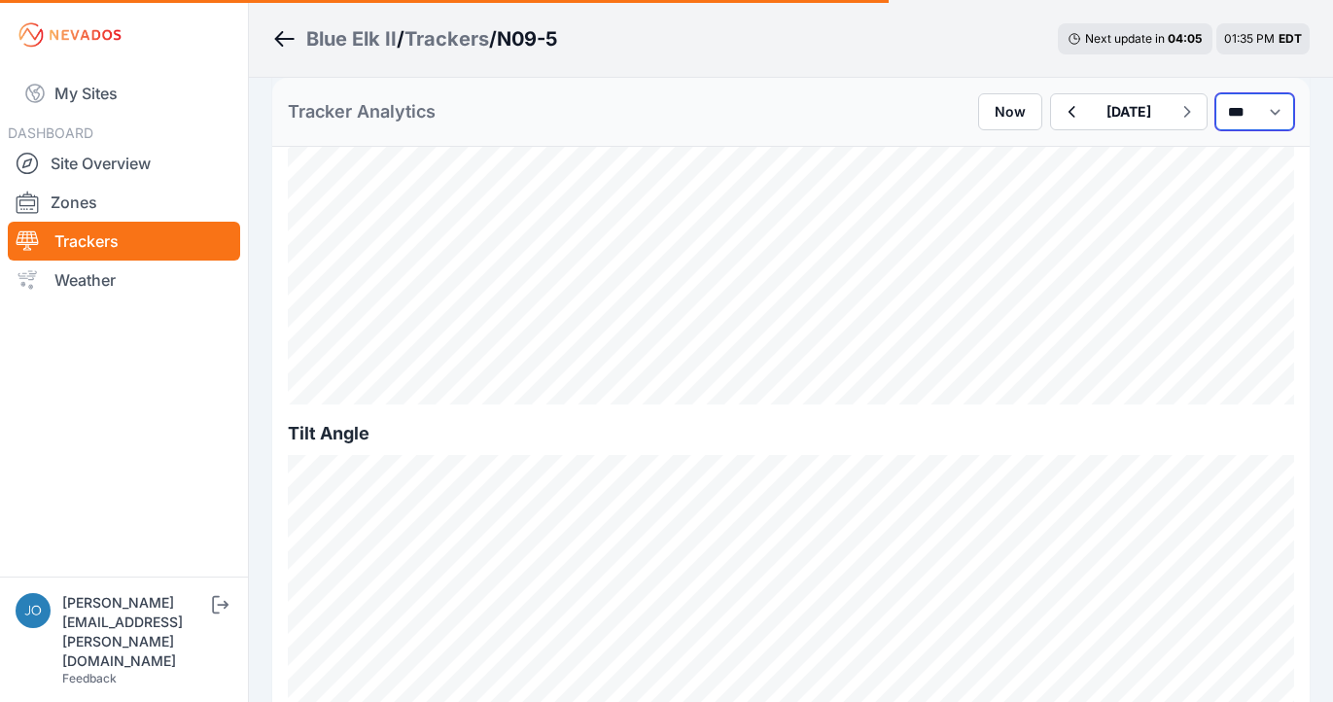
select select "*******"
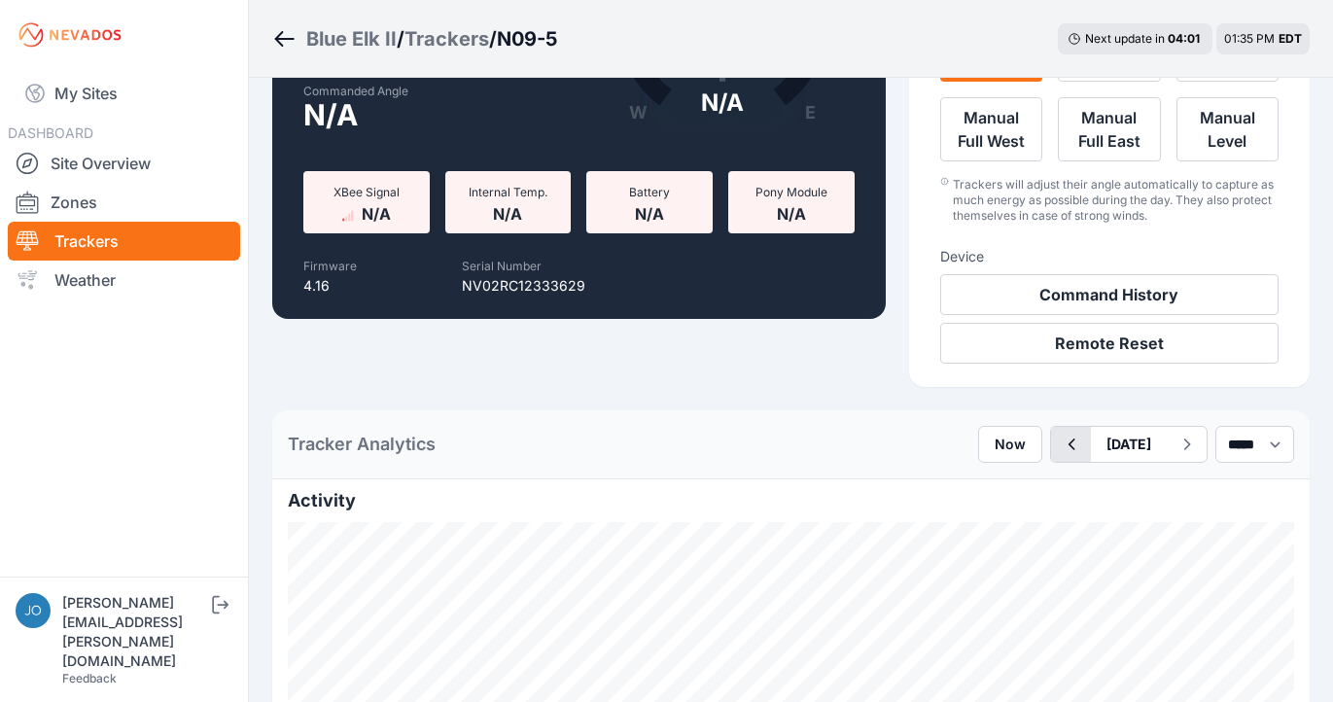
click at [1059, 443] on icon "button" at bounding box center [1071, 444] width 24 height 23
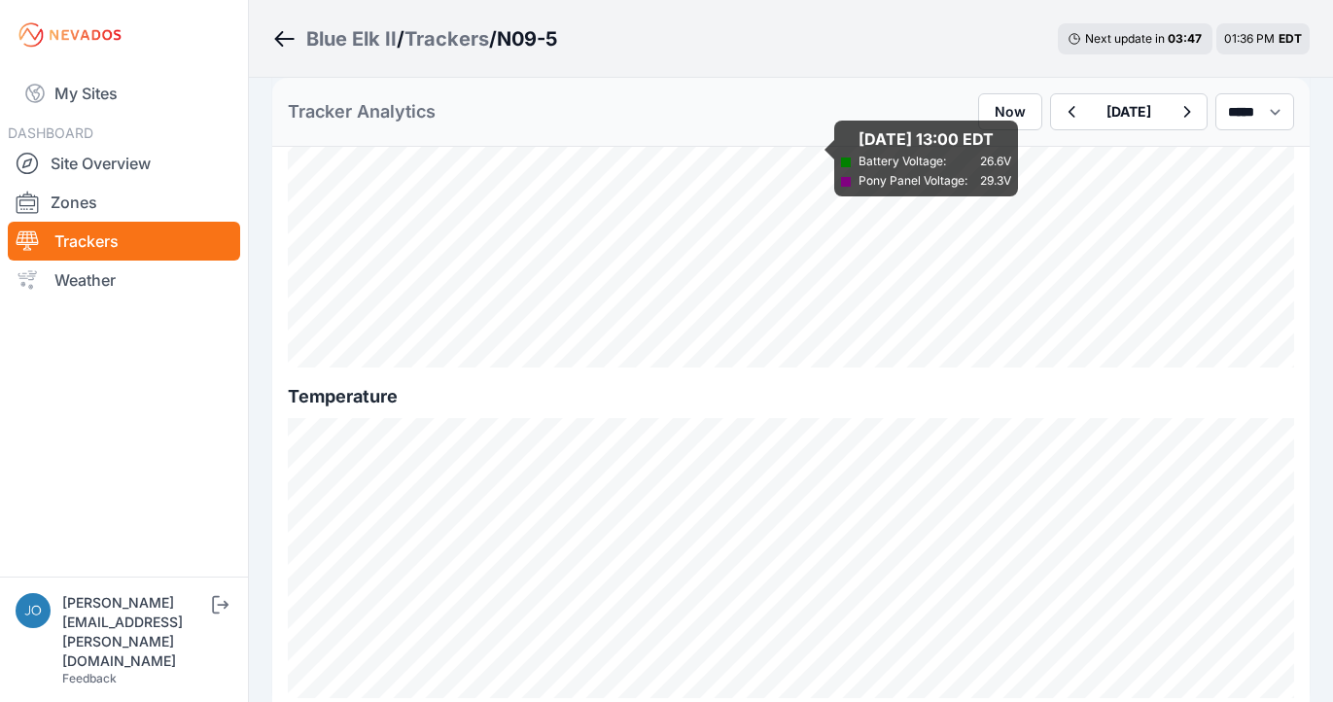
scroll to position [2413, 0]
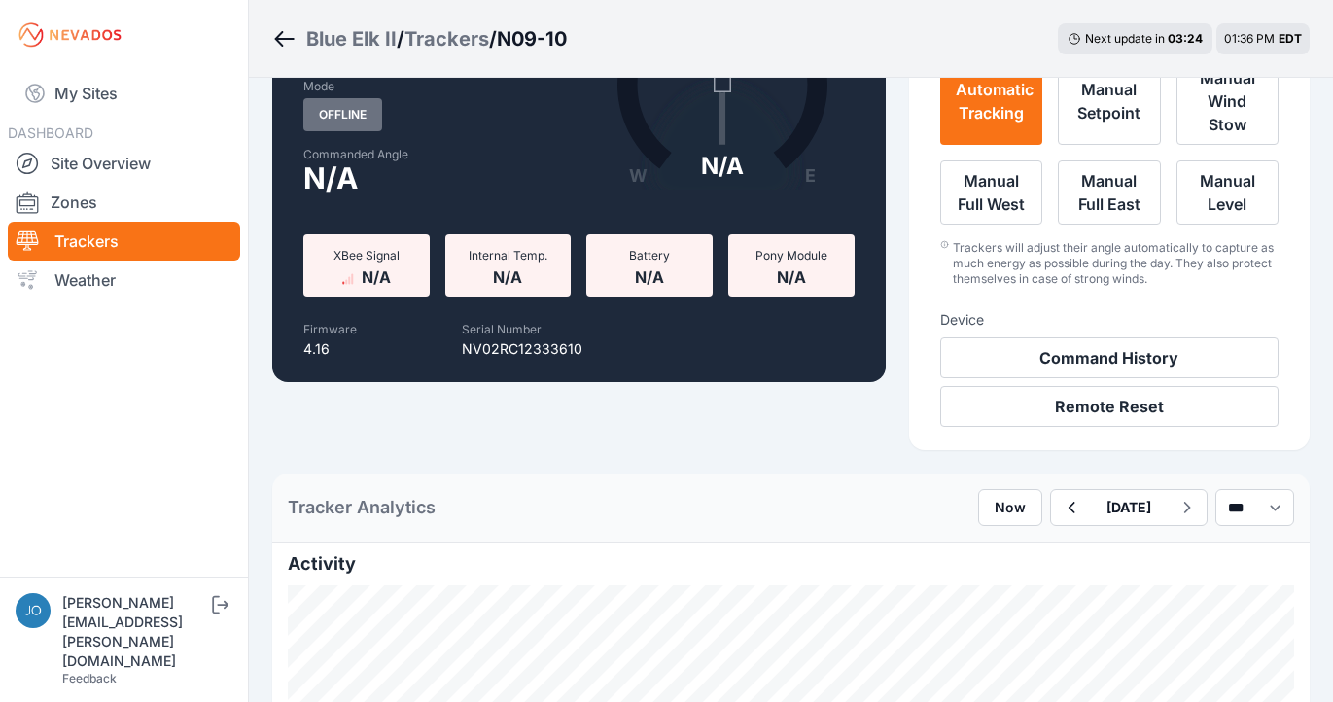
scroll to position [304, 0]
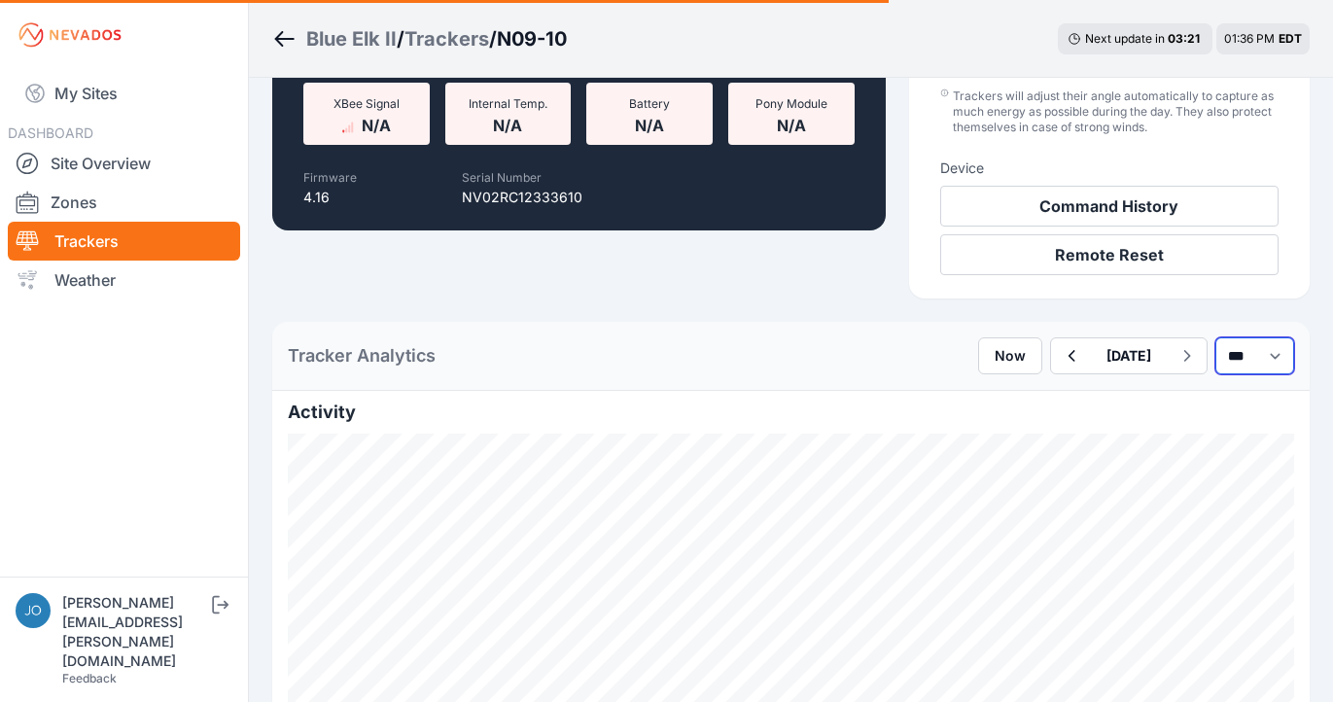
select select "*******"
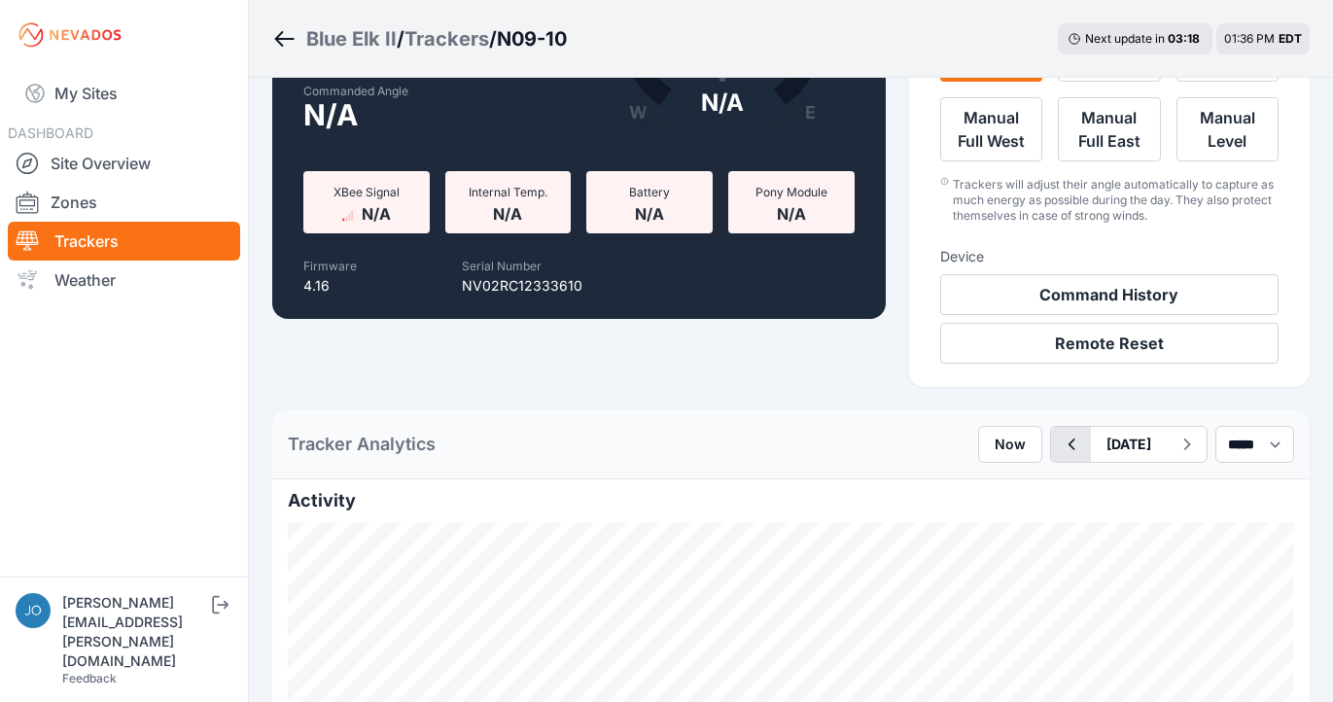
click at [1051, 460] on button "button" at bounding box center [1071, 444] width 40 height 35
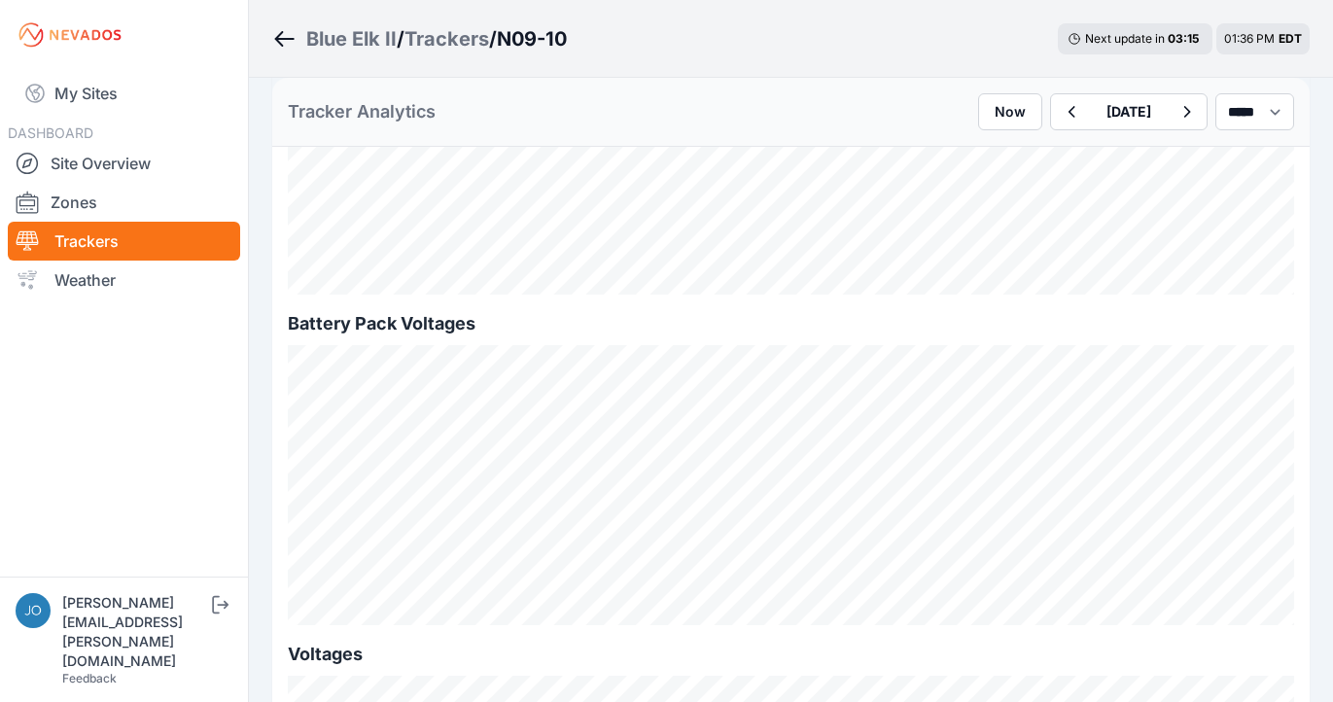
scroll to position [2413, 0]
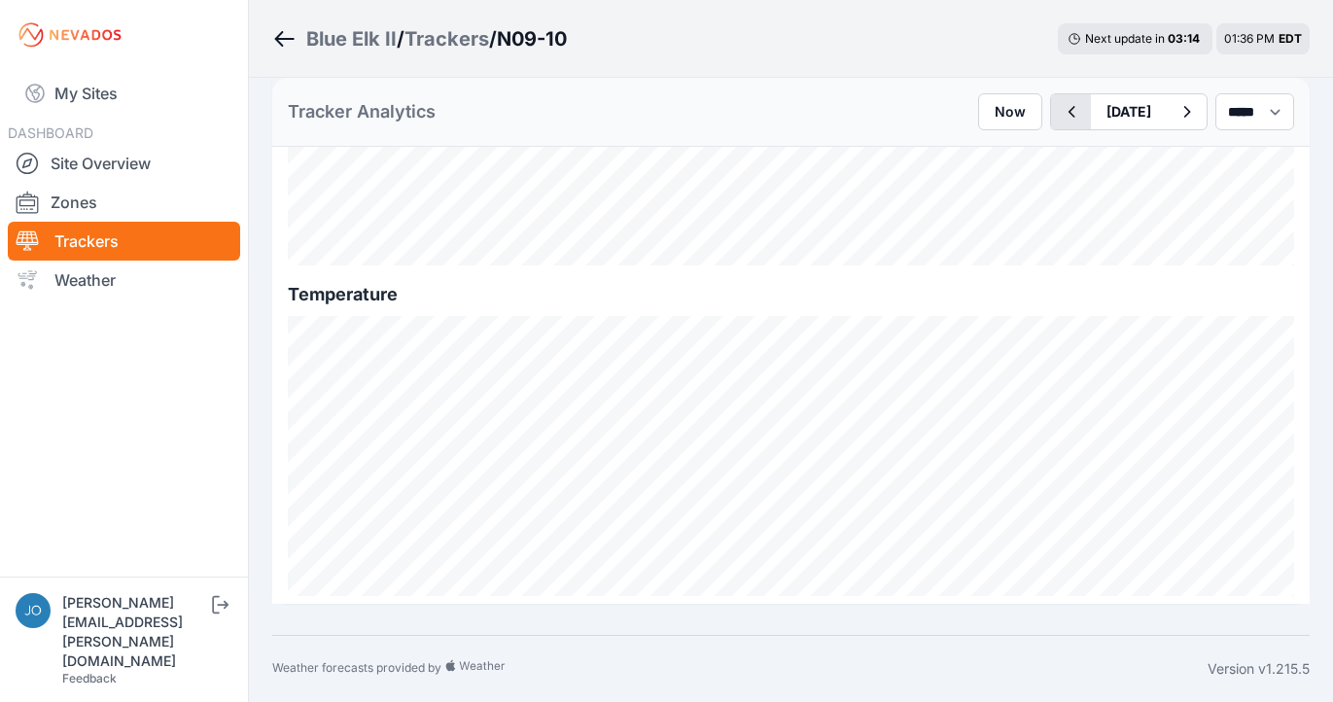
click at [1059, 105] on icon "button" at bounding box center [1071, 111] width 24 height 23
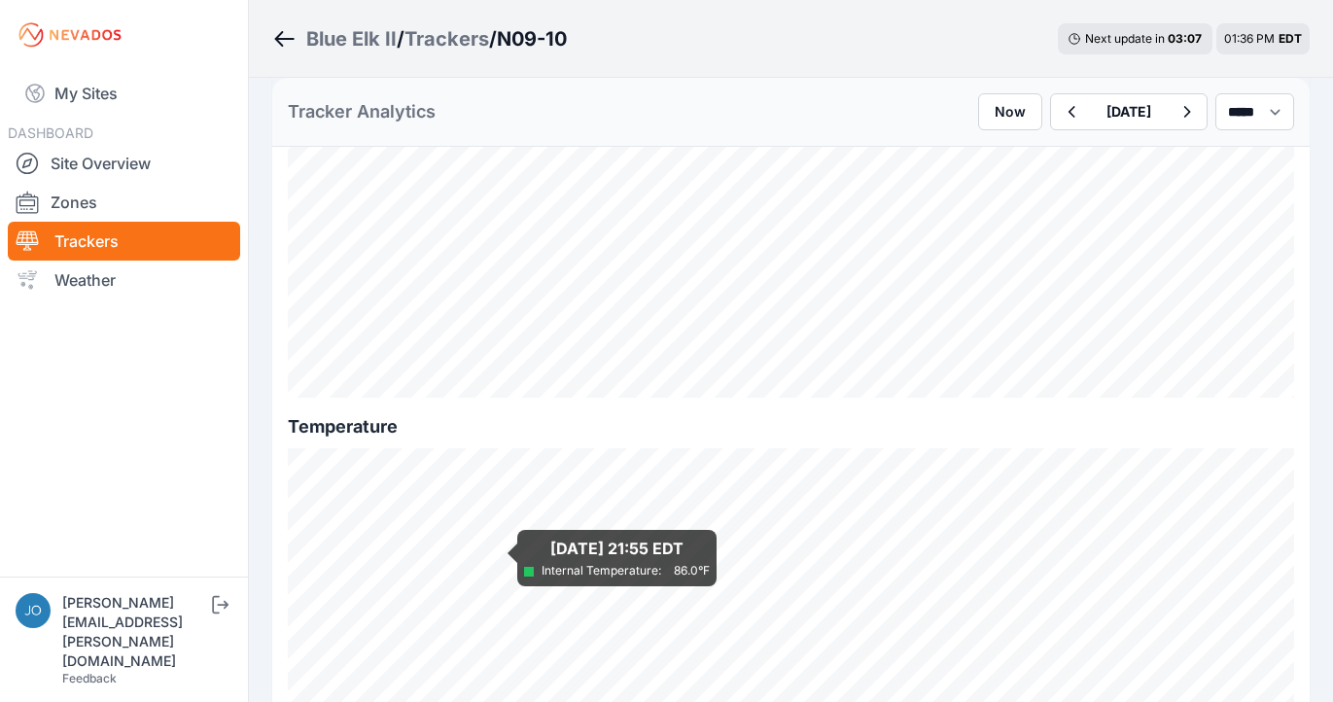
scroll to position [2071, 0]
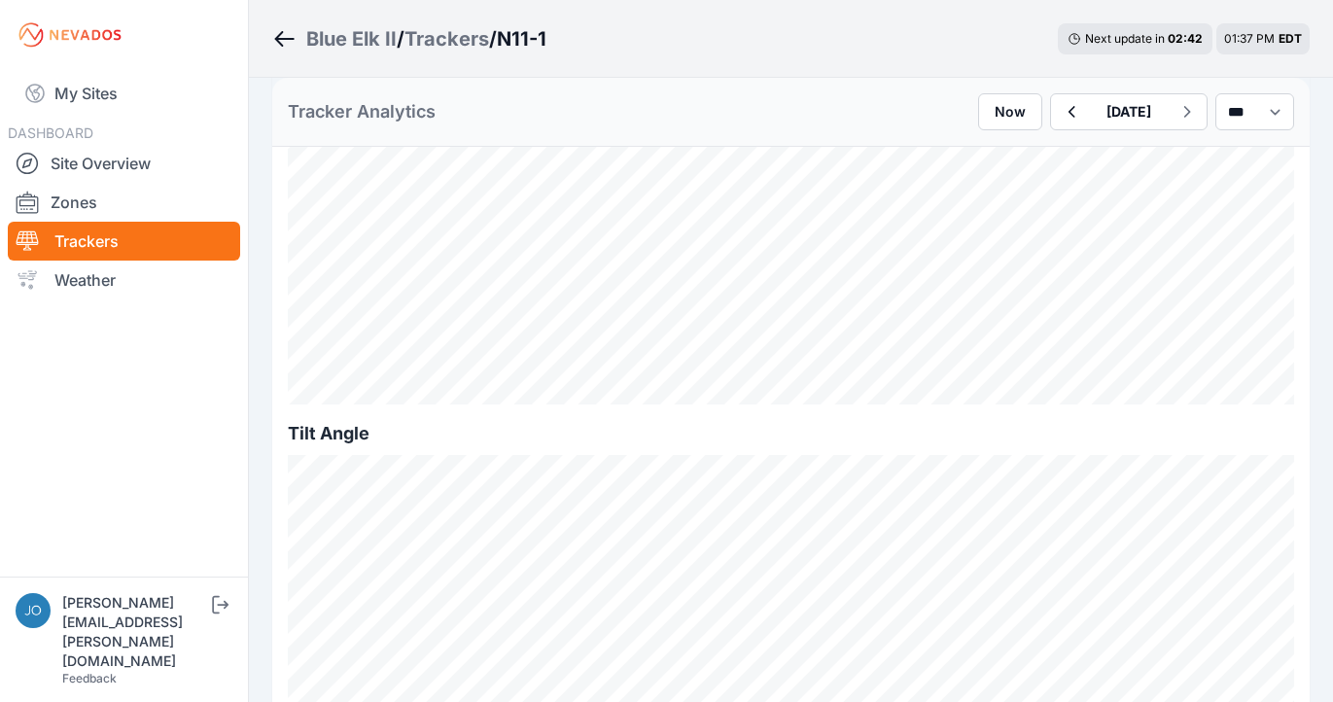
scroll to position [816, 0]
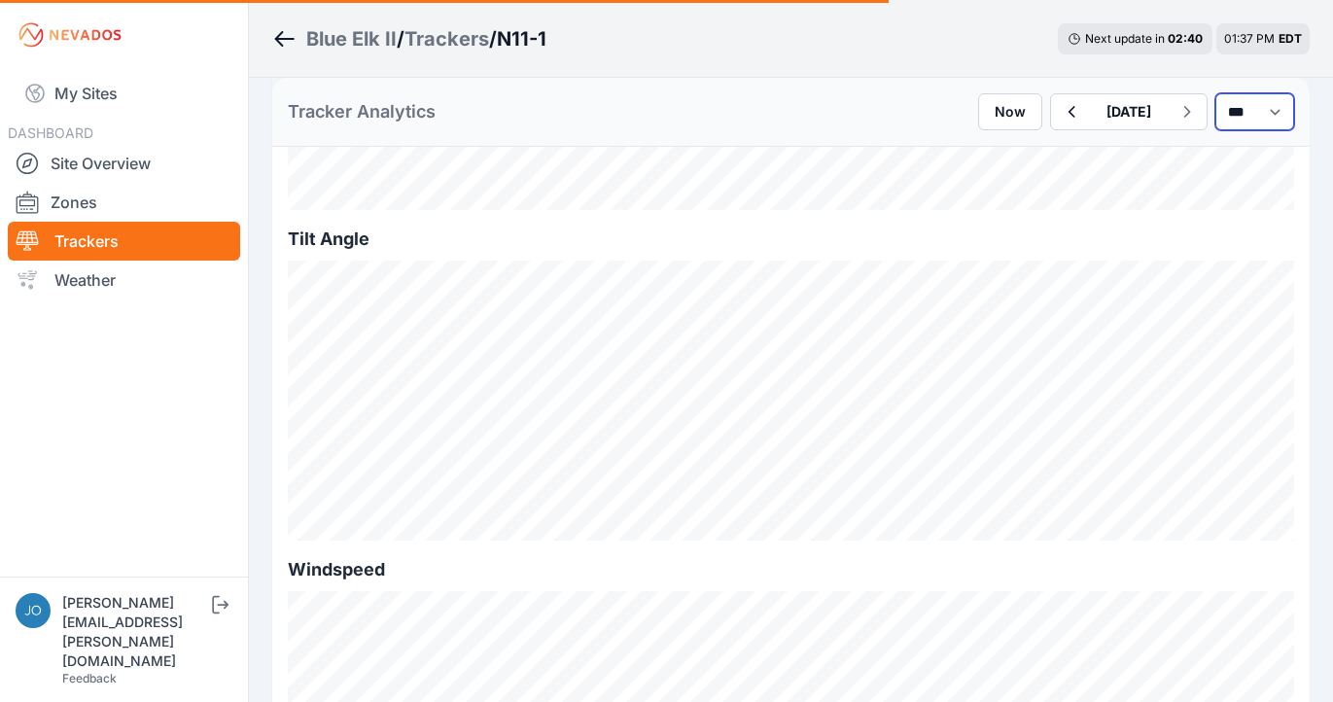
select select "*******"
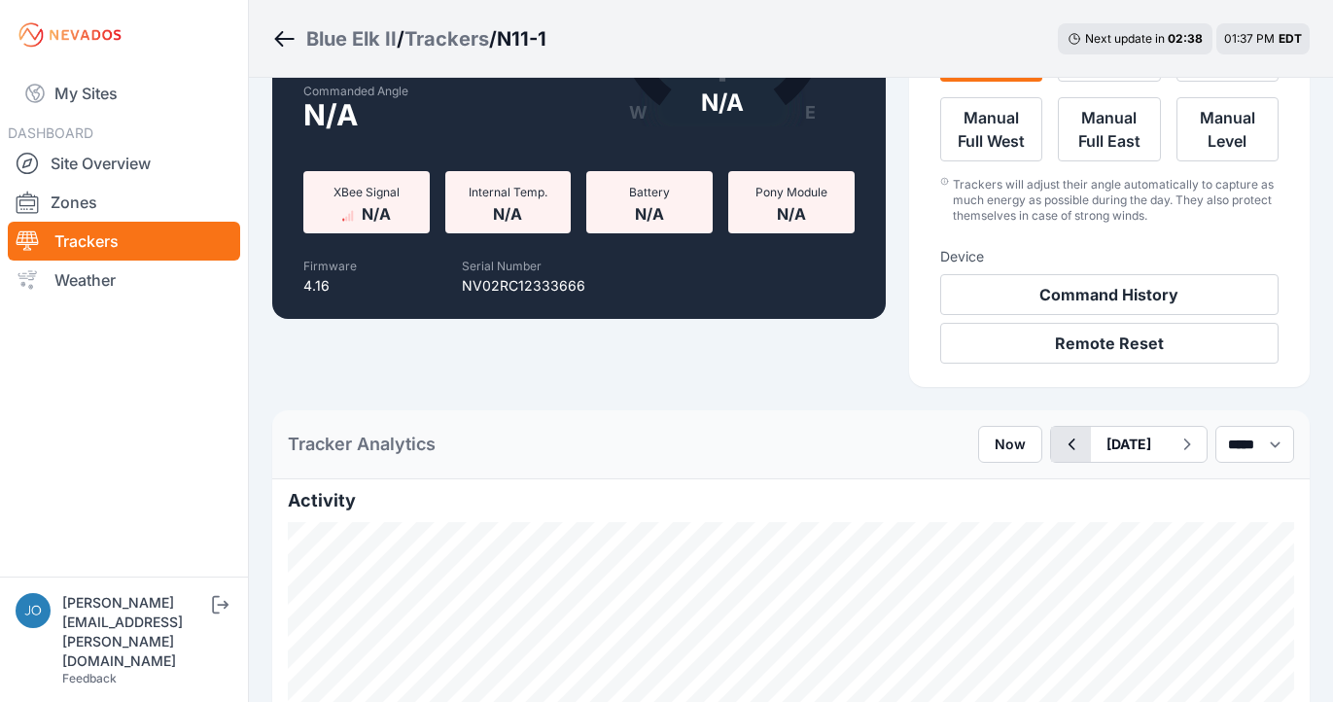
click at [1059, 449] on icon "button" at bounding box center [1071, 444] width 24 height 23
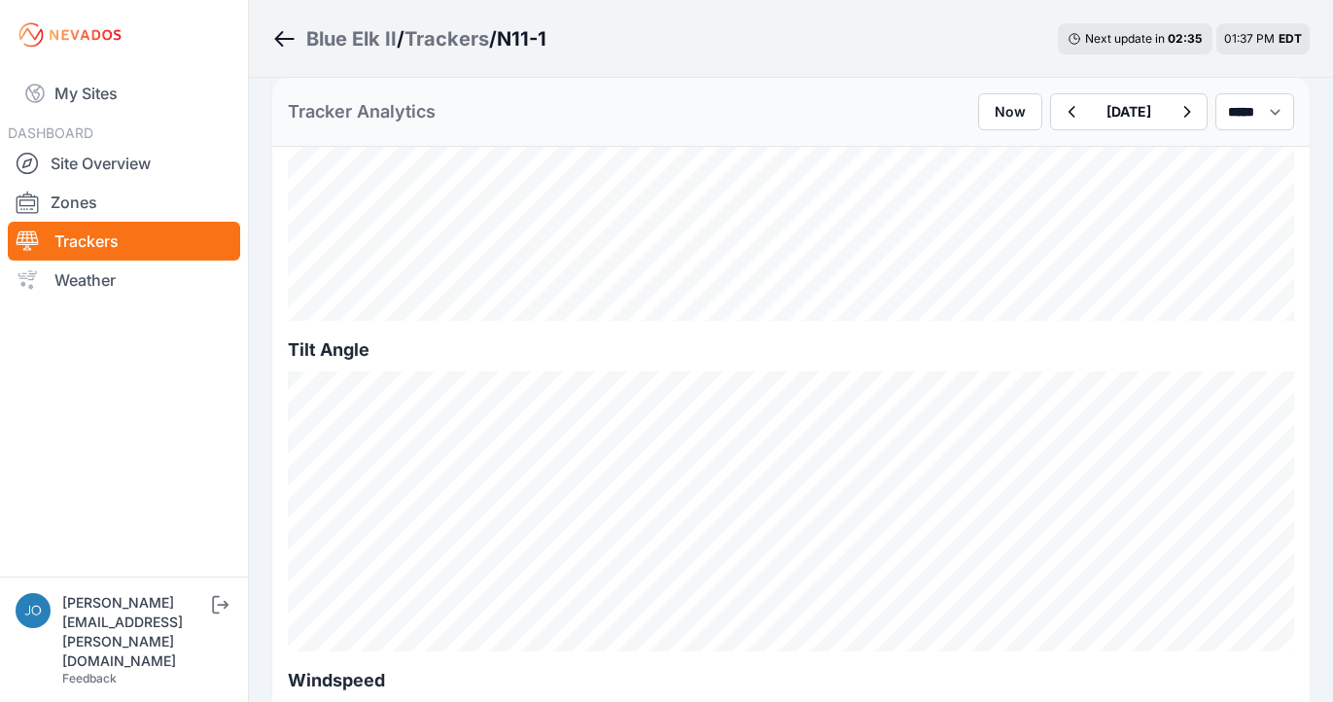
scroll to position [298, 0]
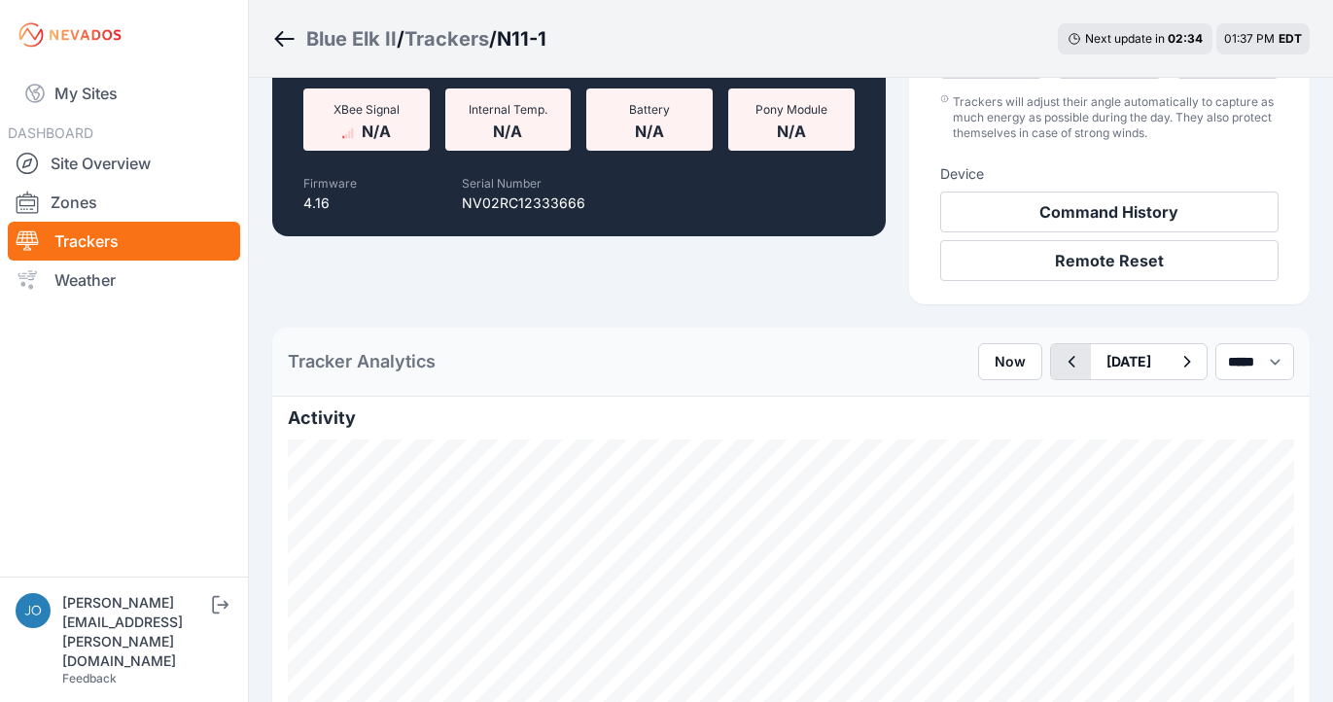
click at [1059, 354] on icon "button" at bounding box center [1071, 361] width 24 height 23
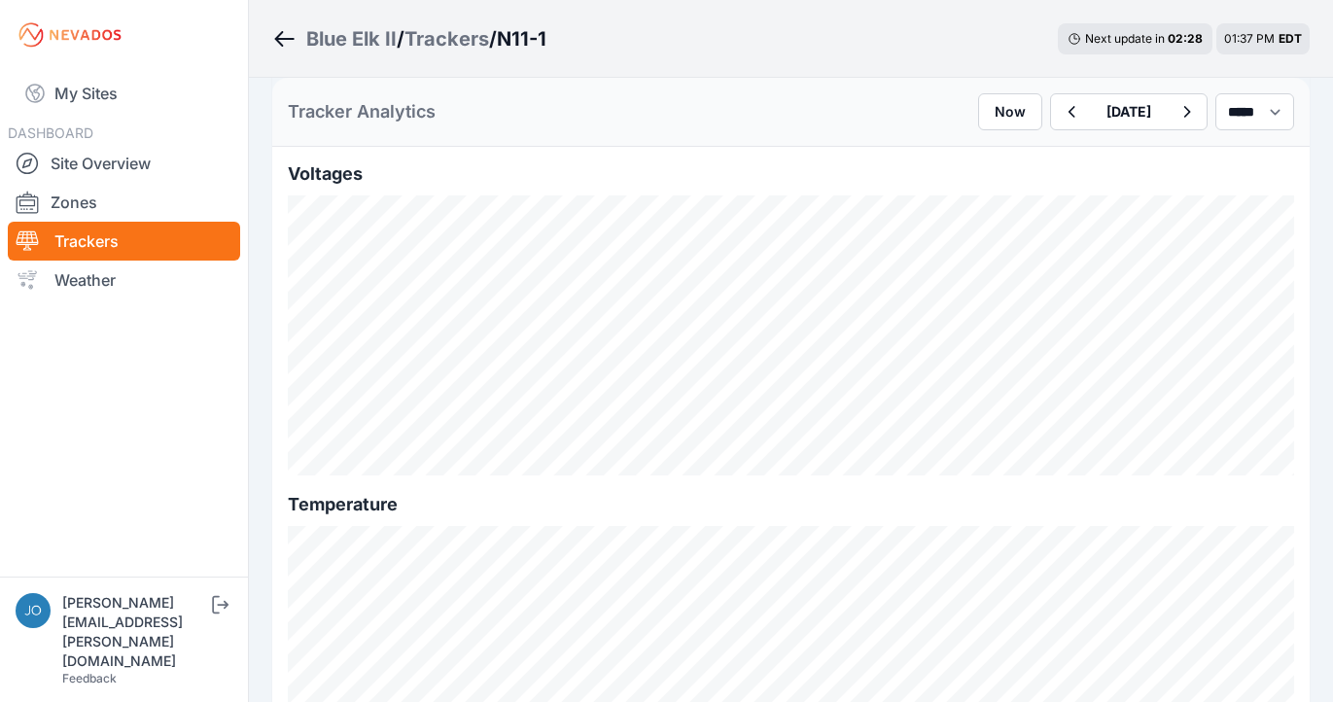
scroll to position [2413, 0]
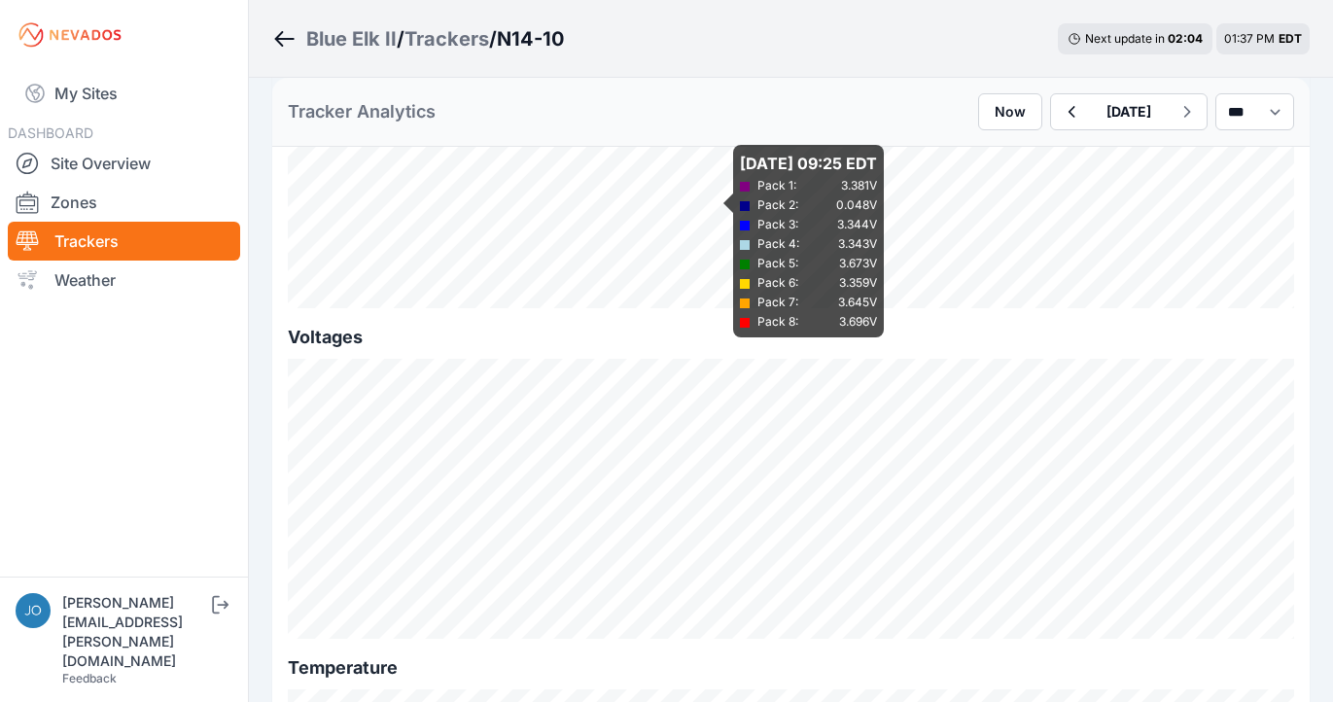
scroll to position [2003, 0]
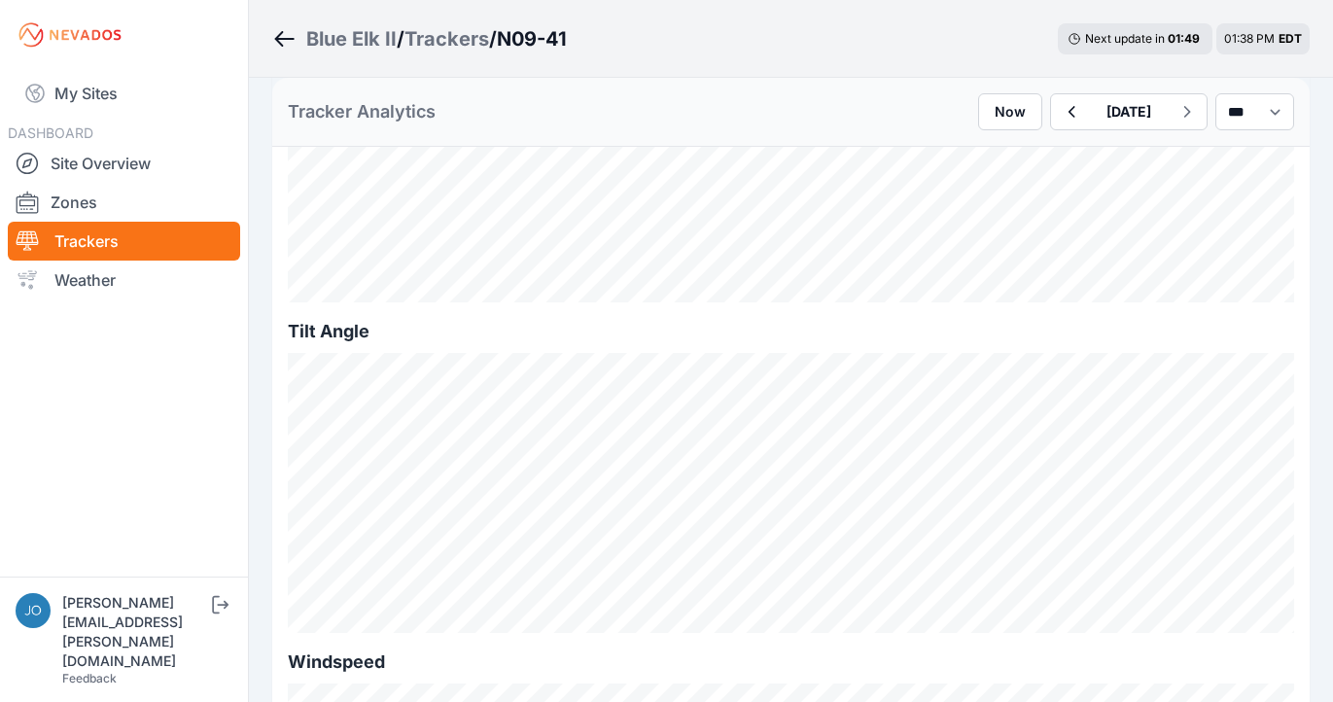
scroll to position [921, 0]
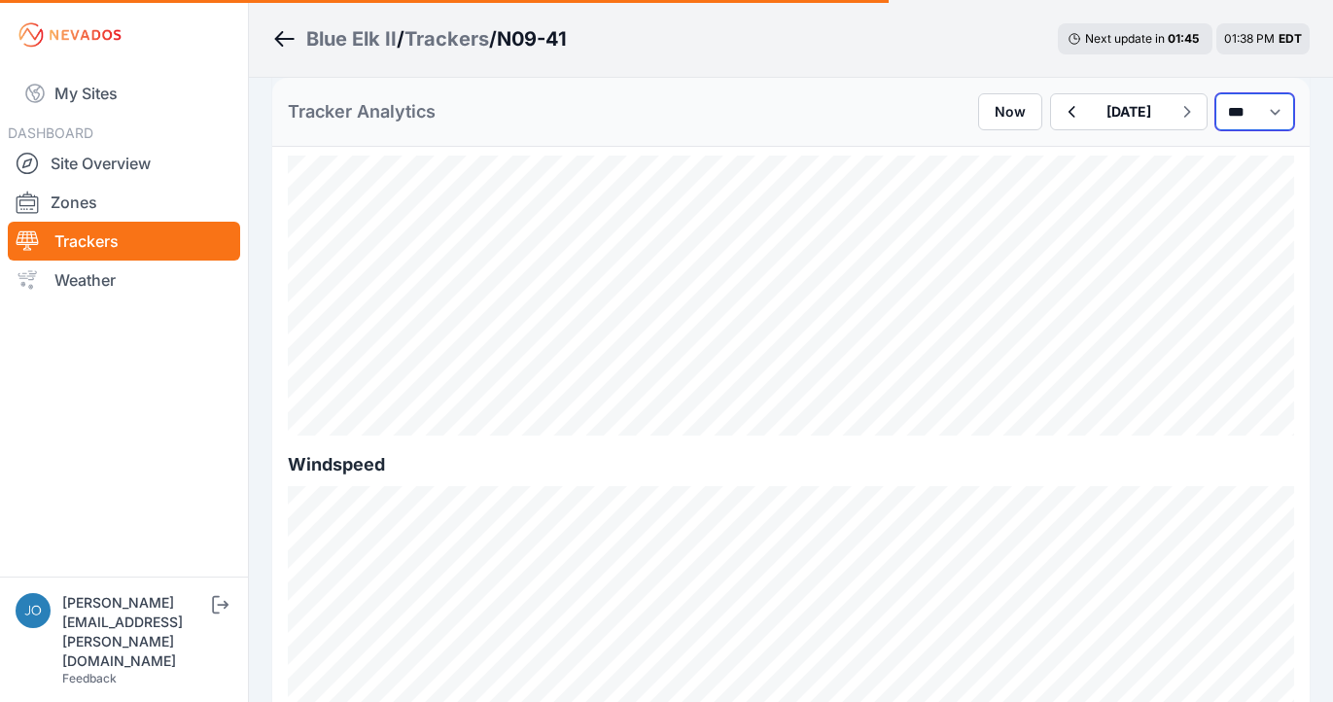
select select "*******"
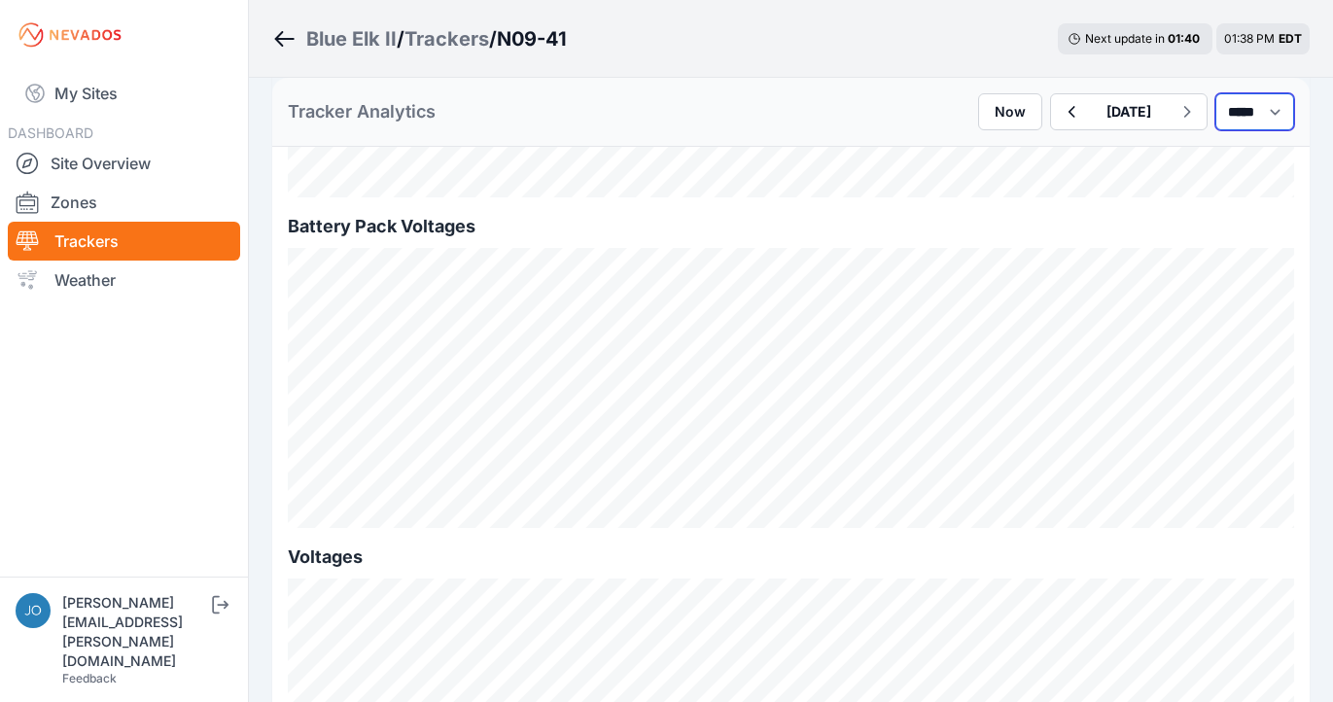
scroll to position [2082, 0]
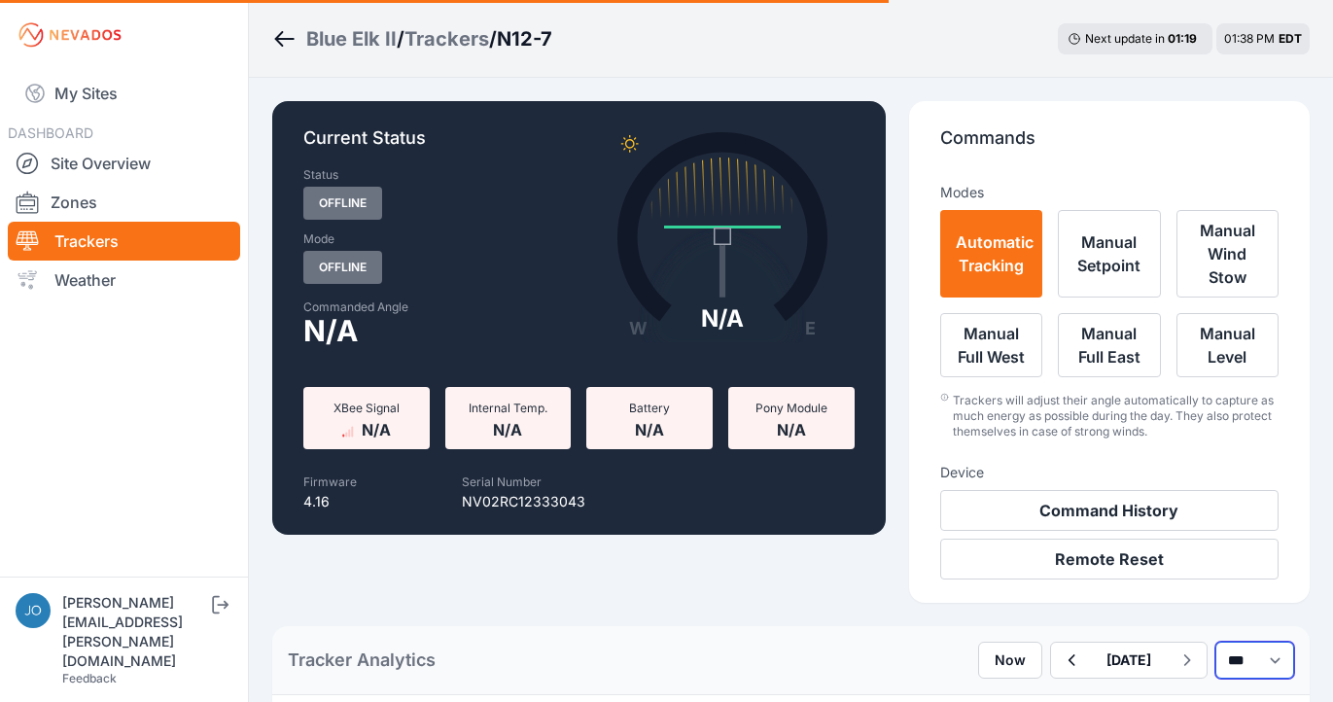
select select "*******"
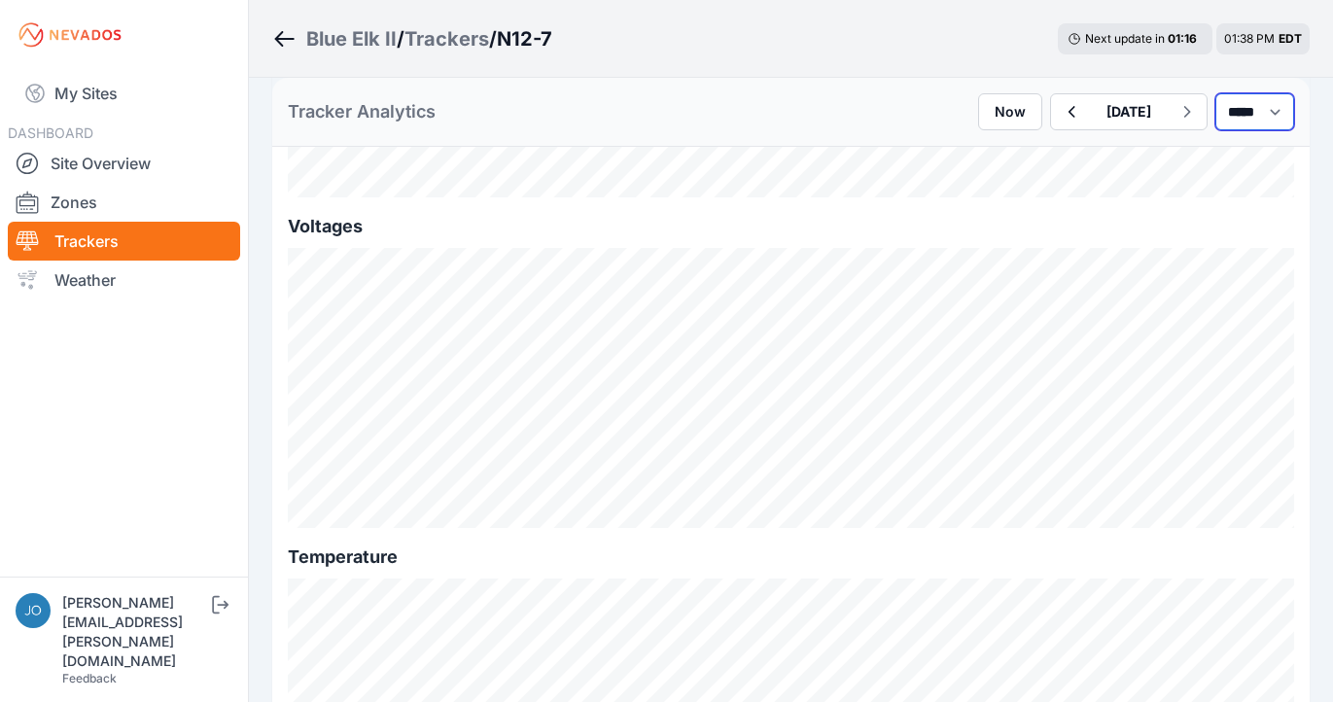
scroll to position [2413, 0]
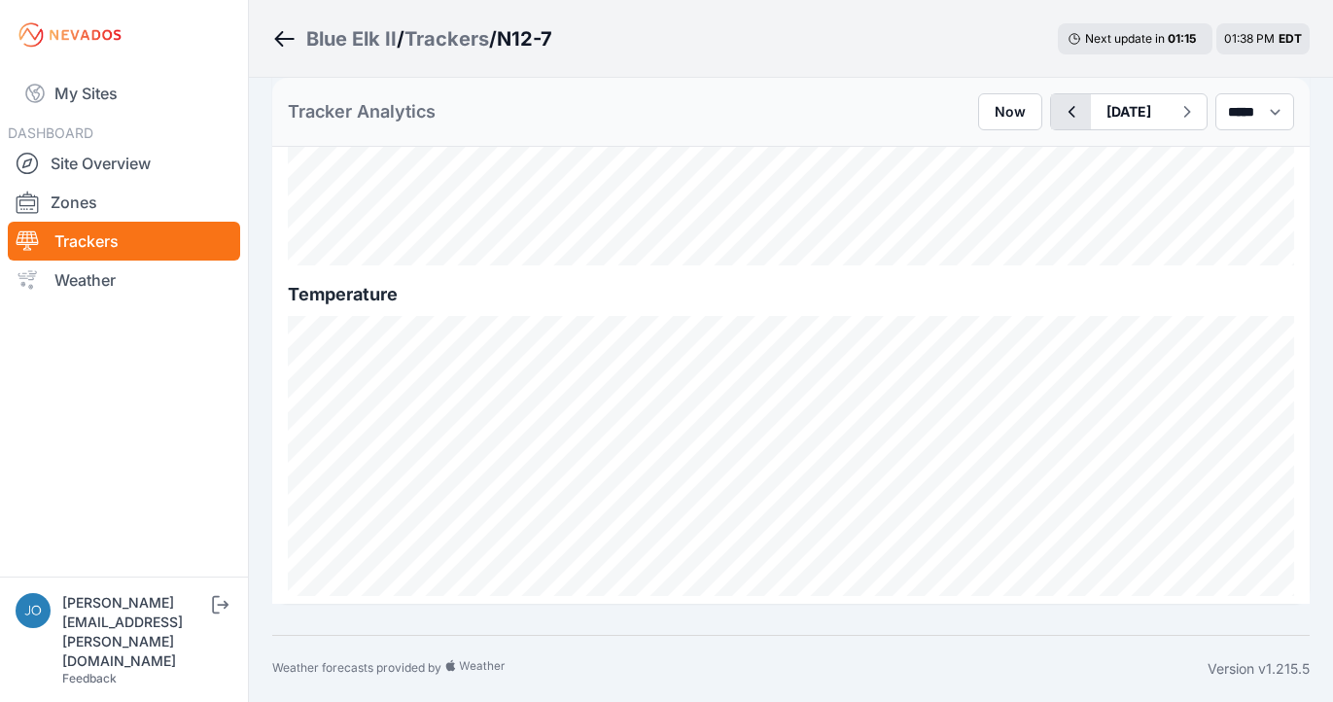
click at [1069, 110] on icon "button" at bounding box center [1072, 112] width 7 height 12
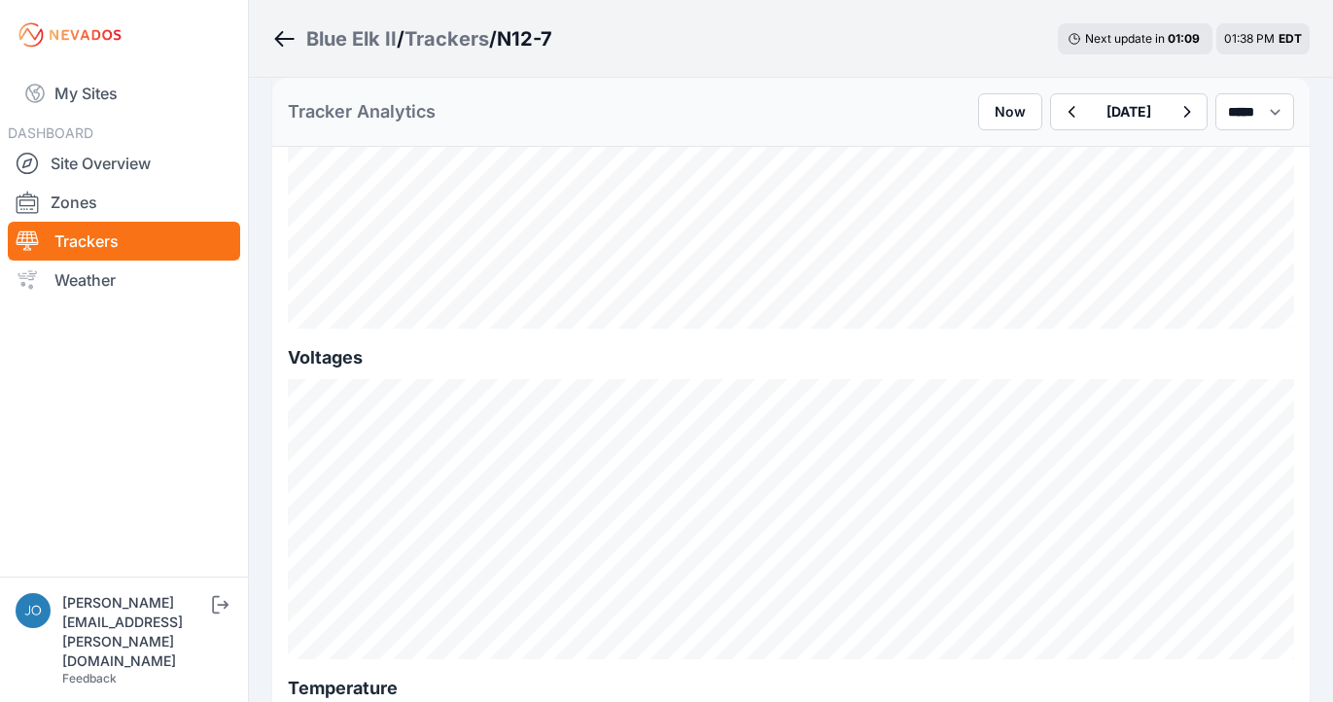
scroll to position [1913, 0]
